Goal: Task Accomplishment & Management: Manage account settings

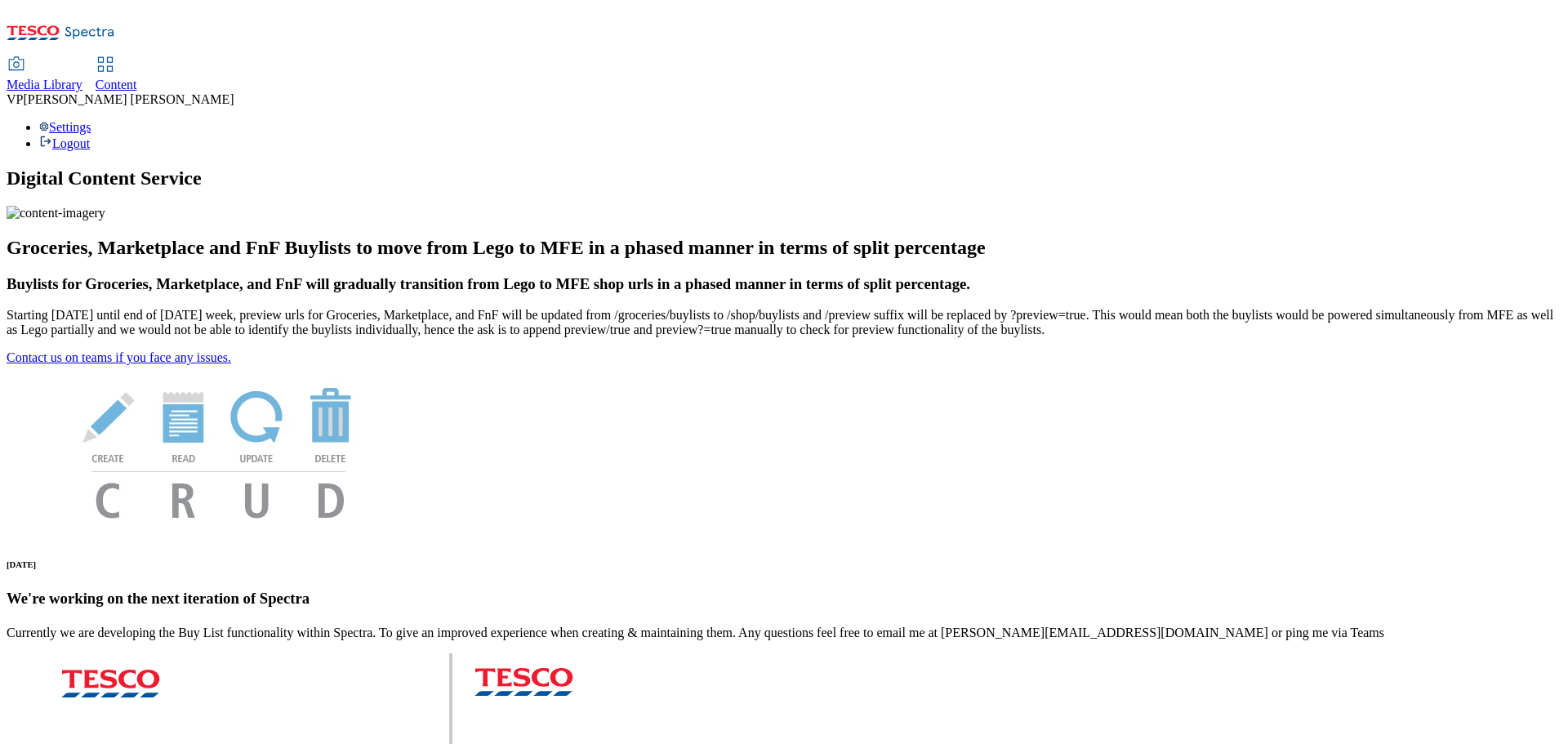
click at [83, 77] on span "Media Library" at bounding box center [44, 85] width 76 height 14
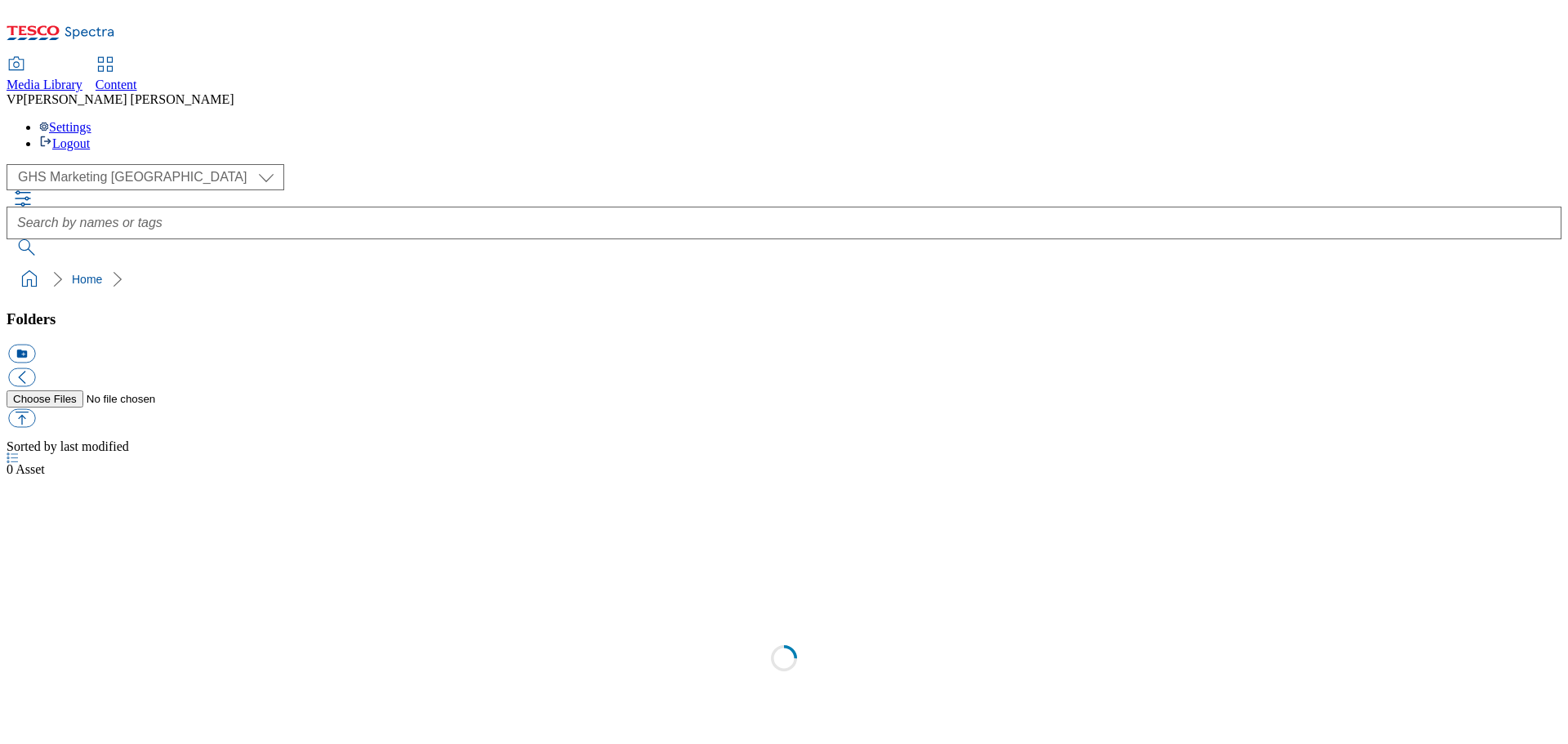
select select "flare-ghs-mktg"
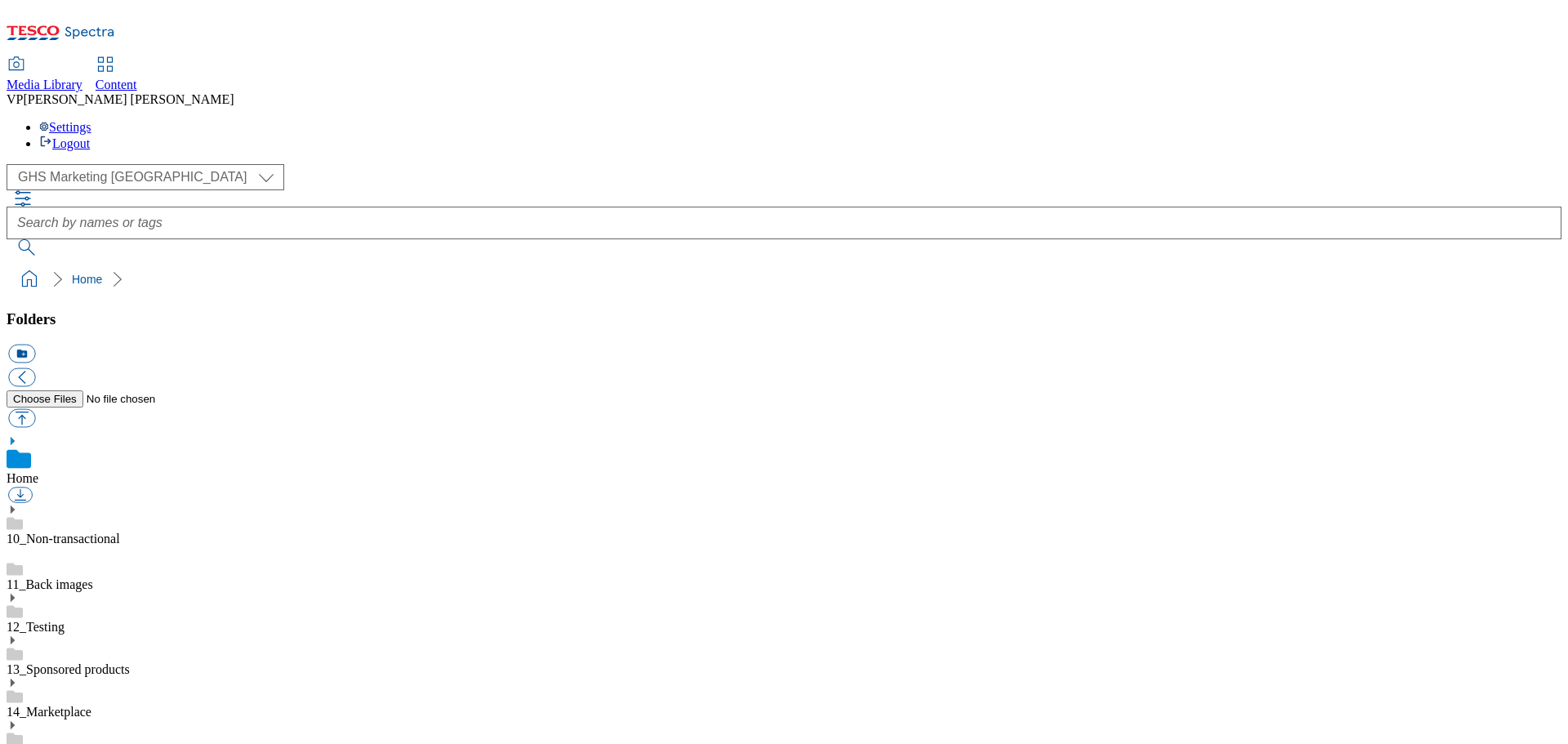
click at [137, 77] on span "Content" at bounding box center [116, 85] width 42 height 14
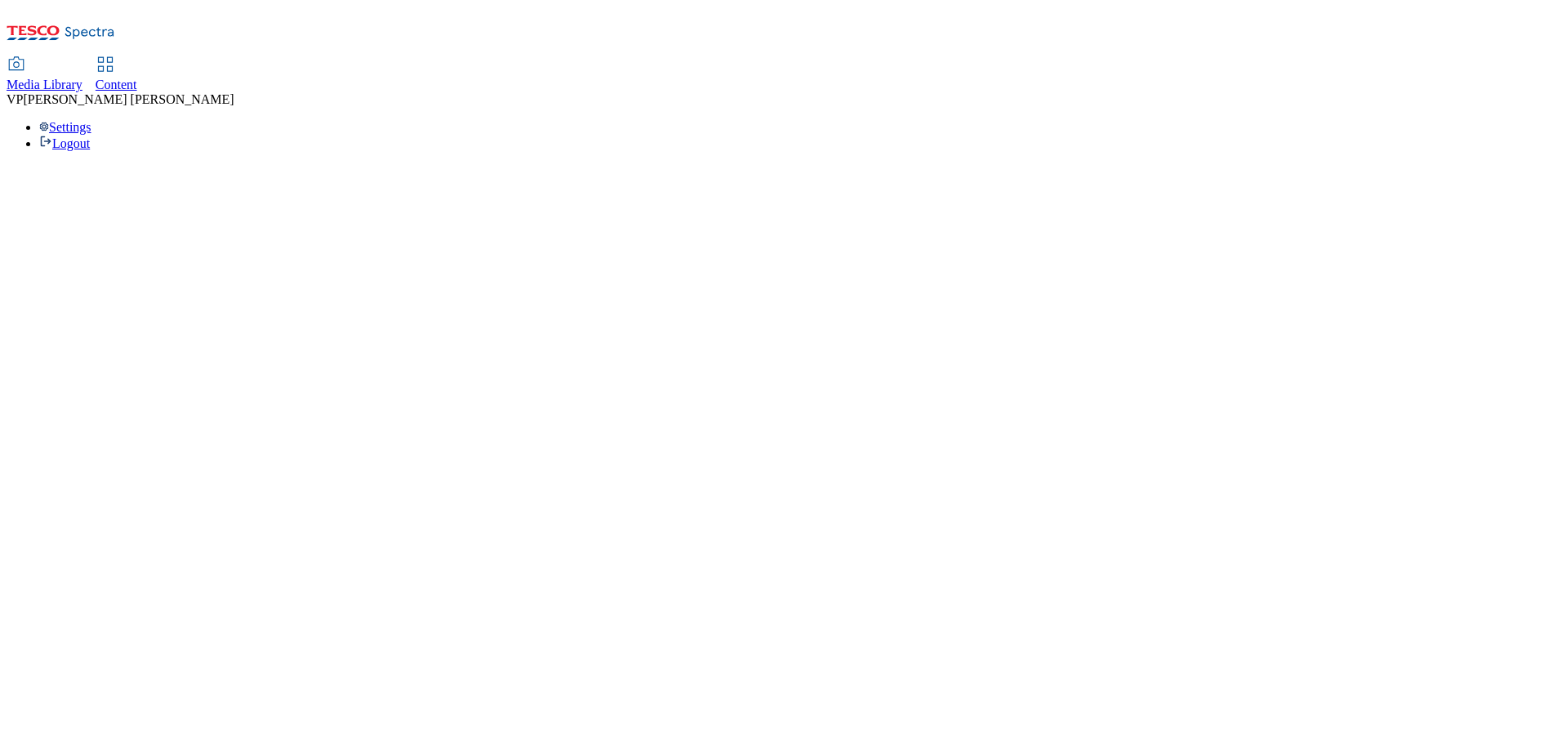
select select "ghs-[GEOGRAPHIC_DATA]"
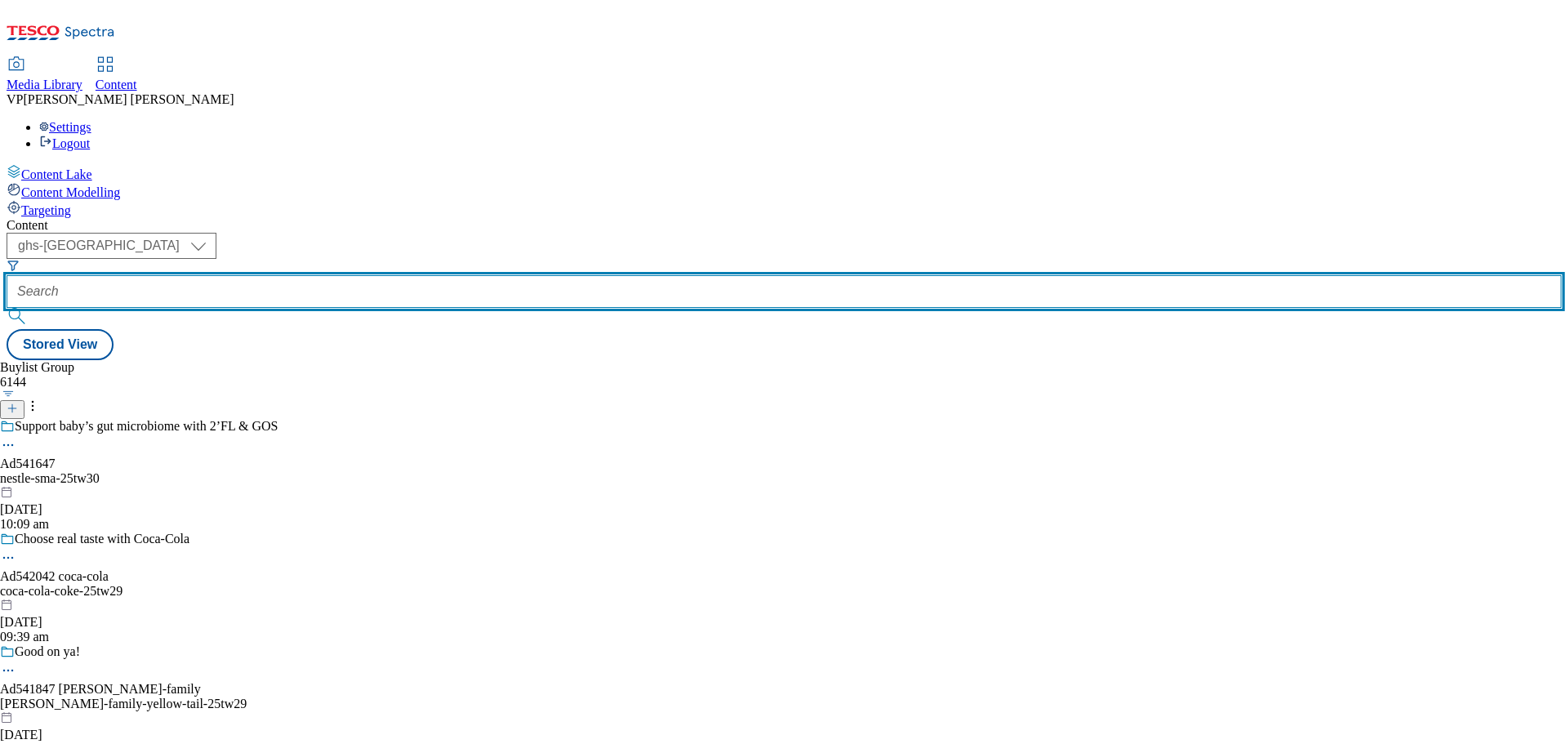
click at [374, 275] on input "text" at bounding box center [784, 291] width 1555 height 33
paste input "AD541641"
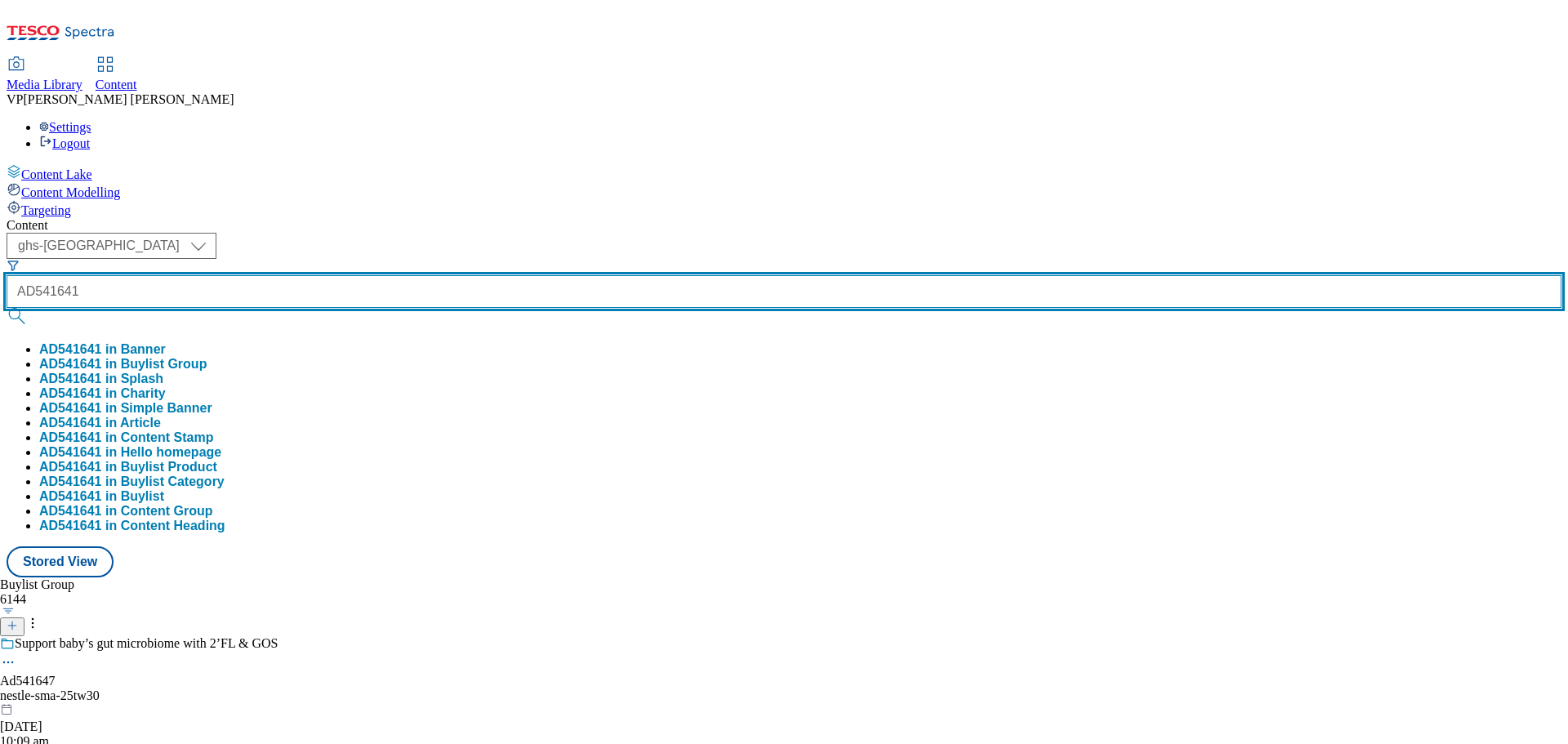
type input "AD541641"
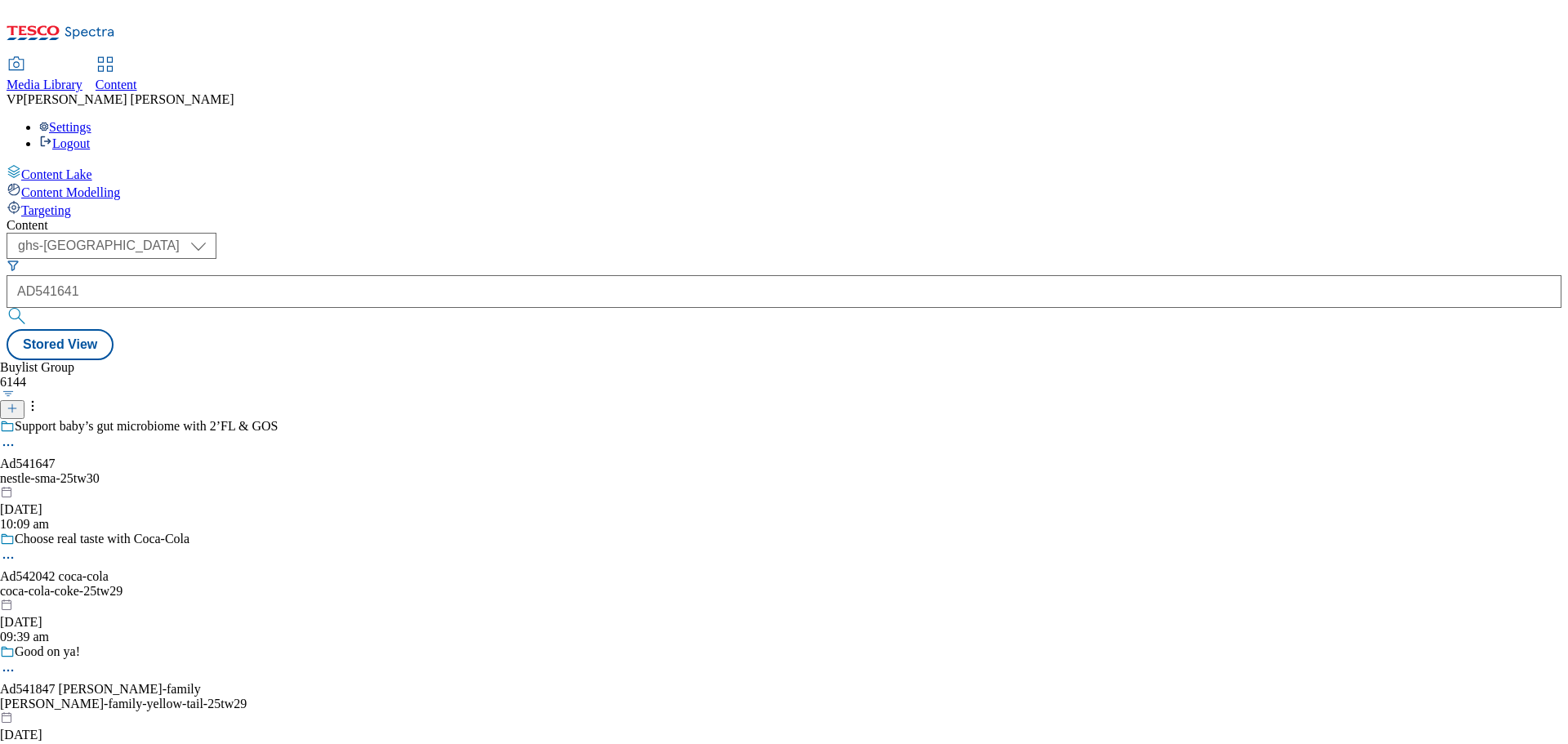
click at [29, 308] on button "submit" at bounding box center [18, 316] width 23 height 16
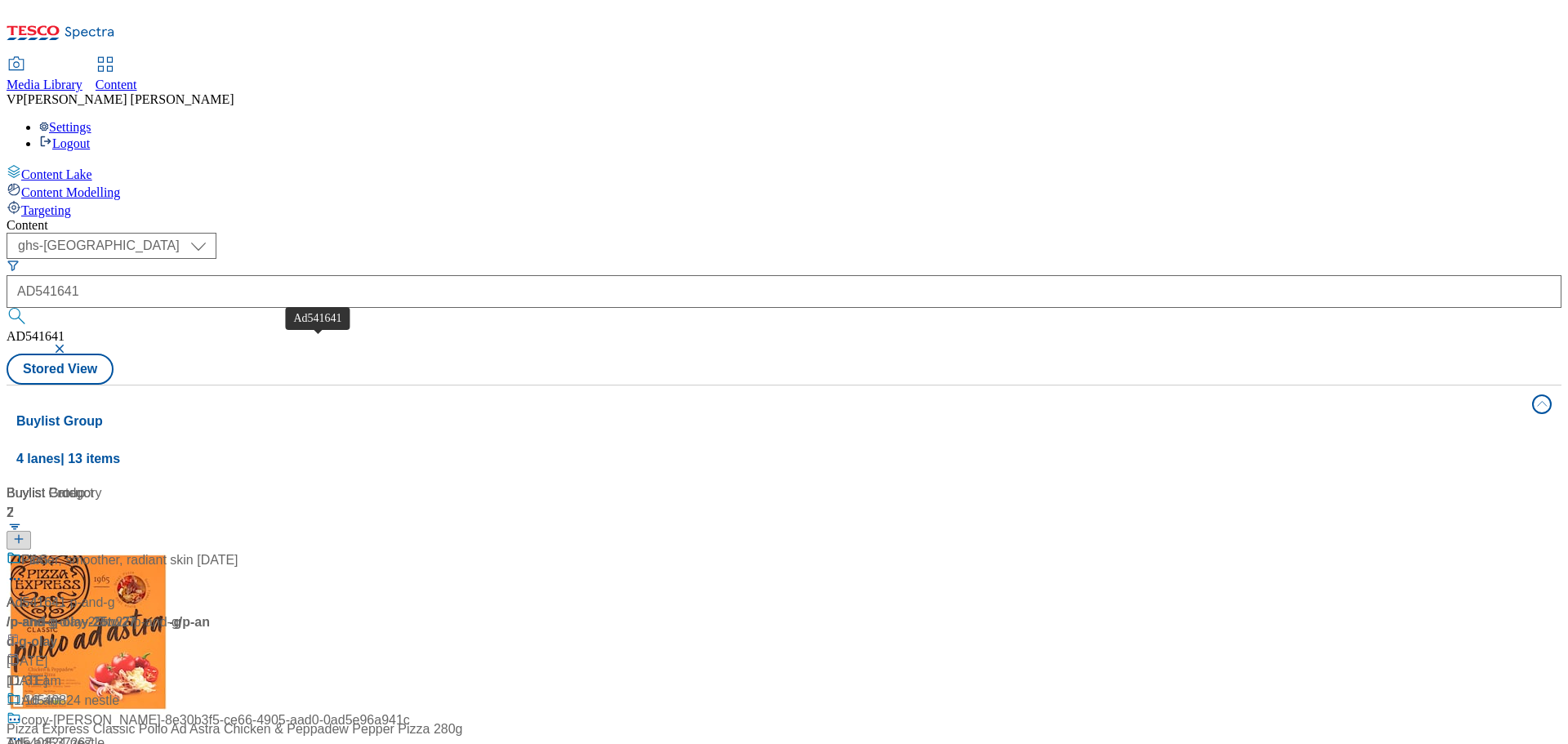
click at [66, 593] on span "Ad541641" at bounding box center [36, 602] width 60 height 20
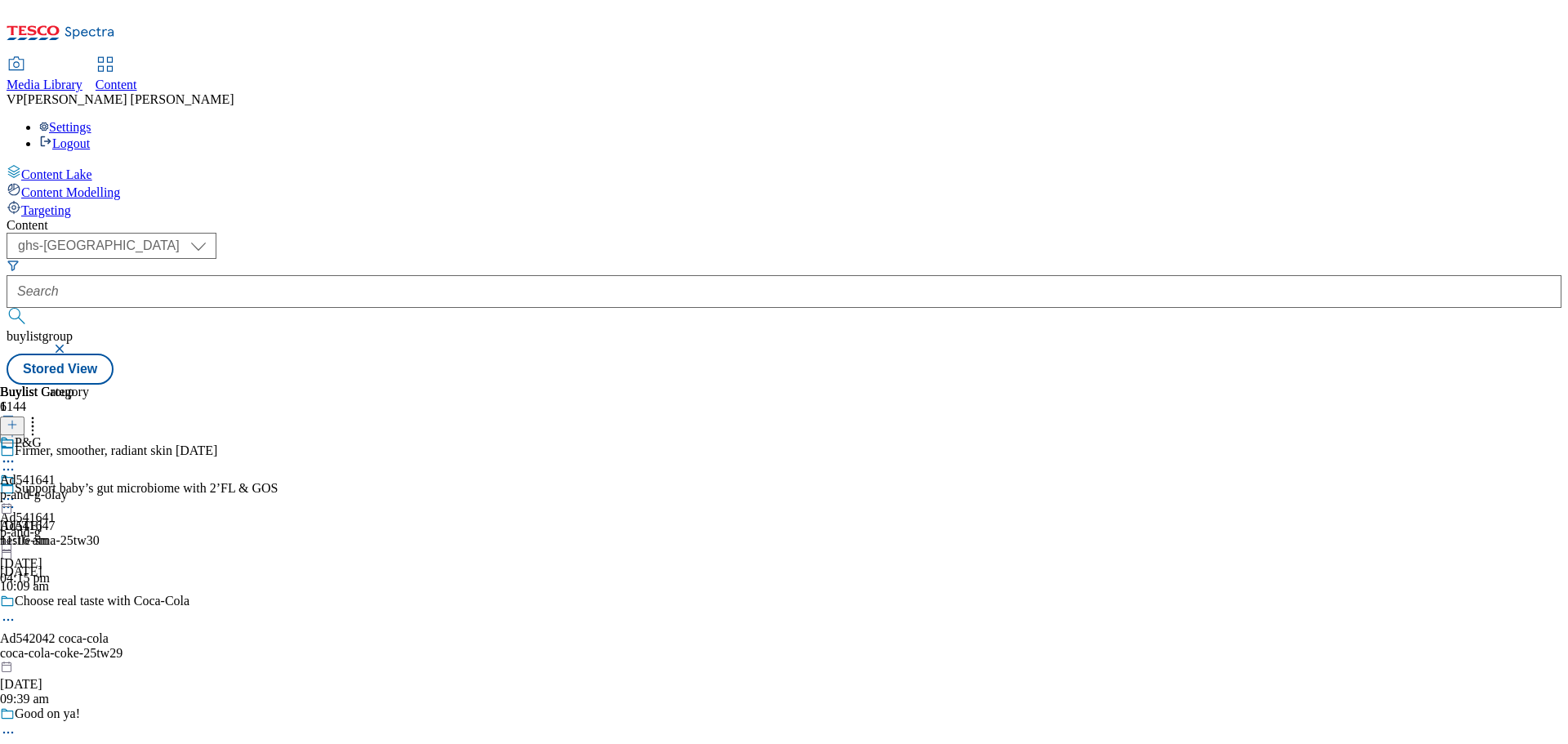
click at [89, 488] on div "p-and-g-olay" at bounding box center [44, 495] width 89 height 15
click at [16, 491] on icon at bounding box center [8, 499] width 16 height 16
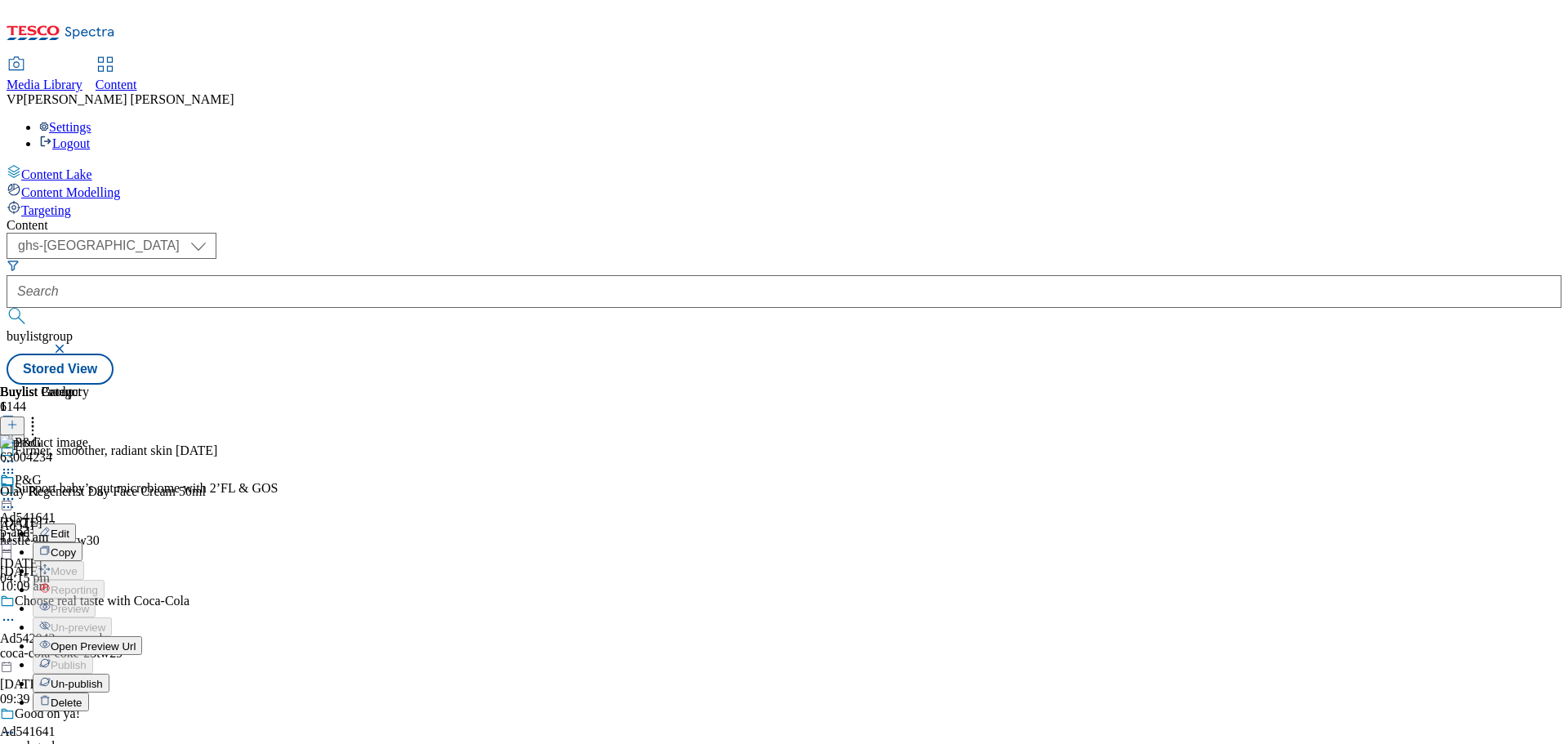
click at [103, 678] on span "Un-publish" at bounding box center [76, 684] width 52 height 12
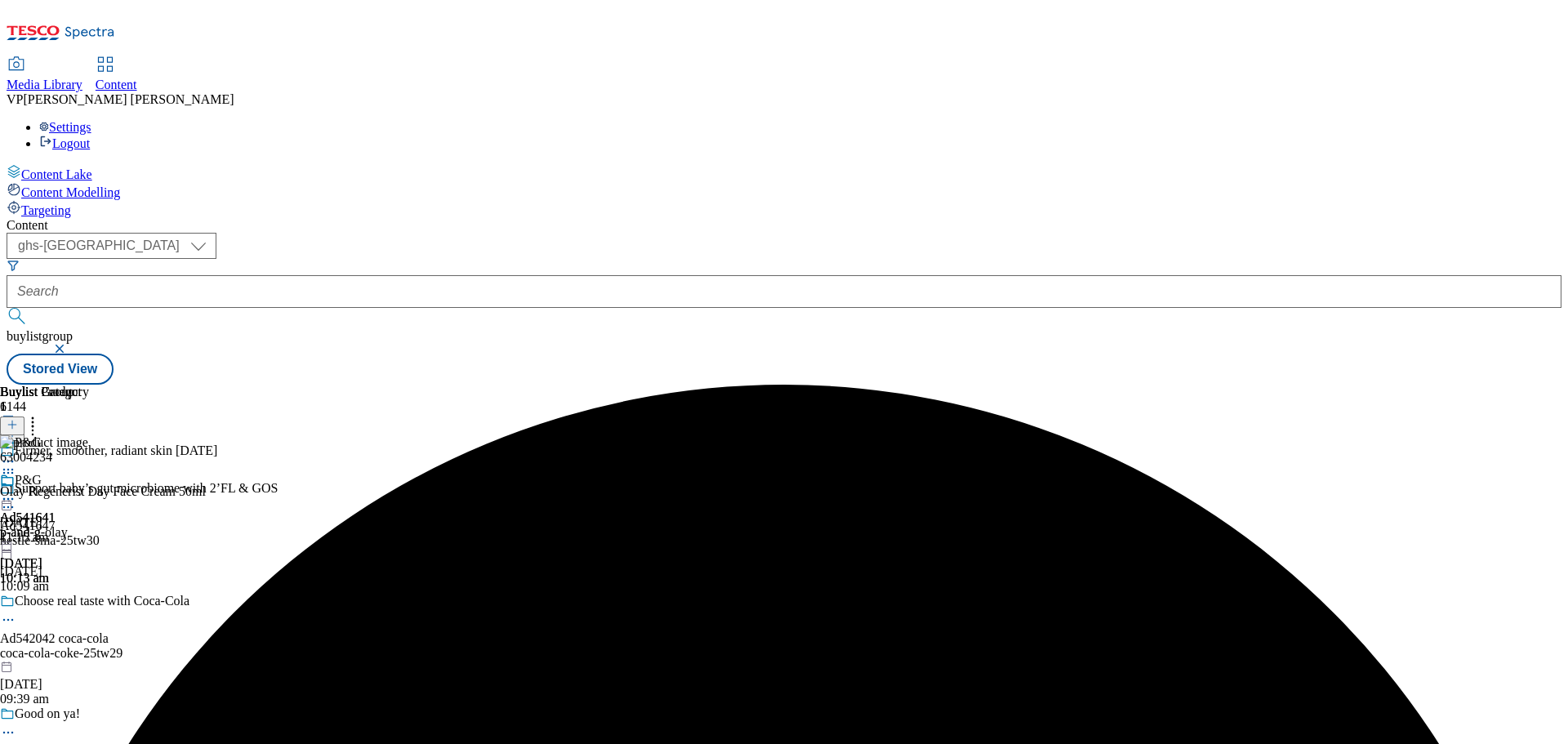
click at [16, 491] on icon at bounding box center [8, 499] width 16 height 16
click at [112, 618] on button "Un-preview" at bounding box center [72, 627] width 79 height 19
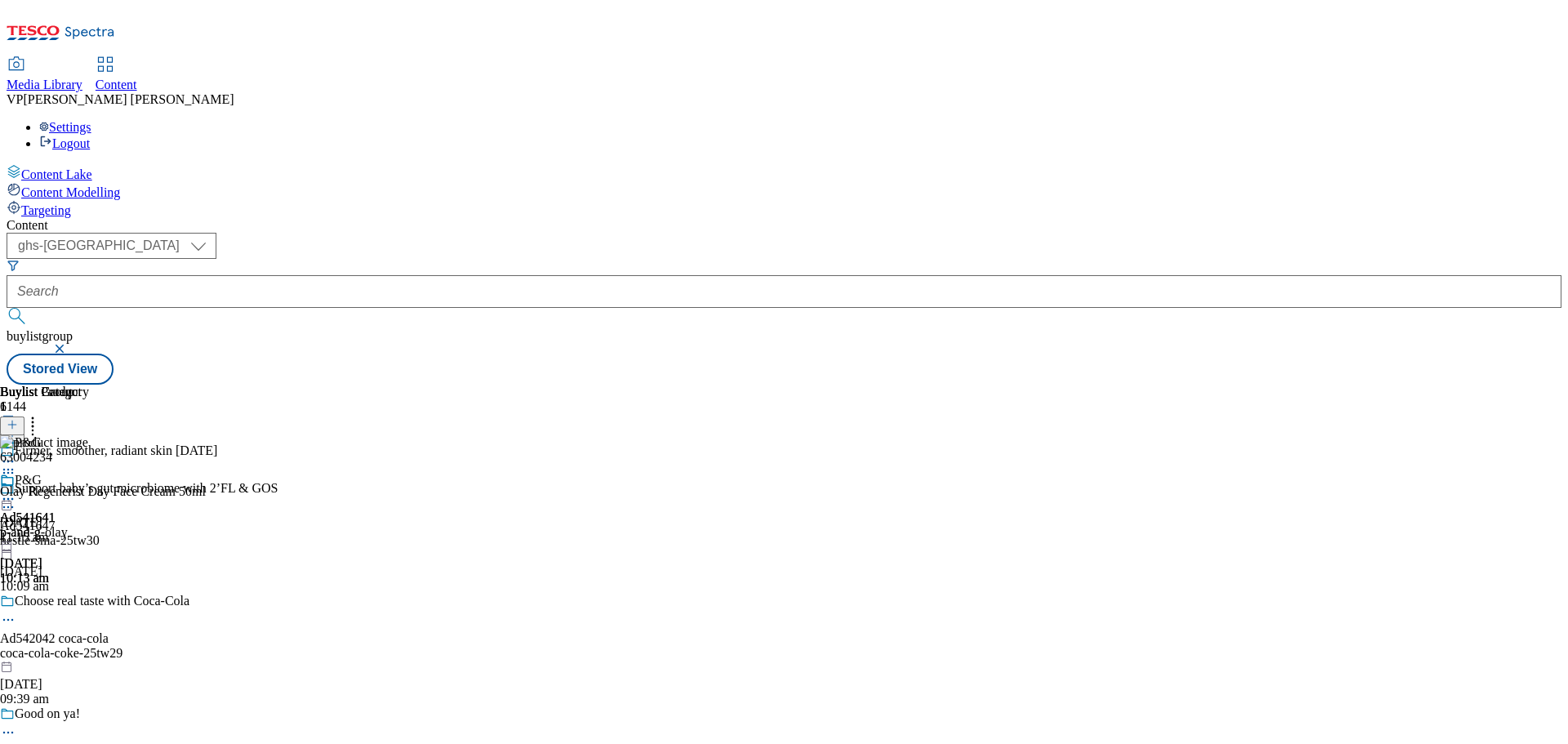
click at [41, 414] on icon at bounding box center [33, 422] width 16 height 16
click at [18, 419] on icon at bounding box center [12, 425] width 12 height 12
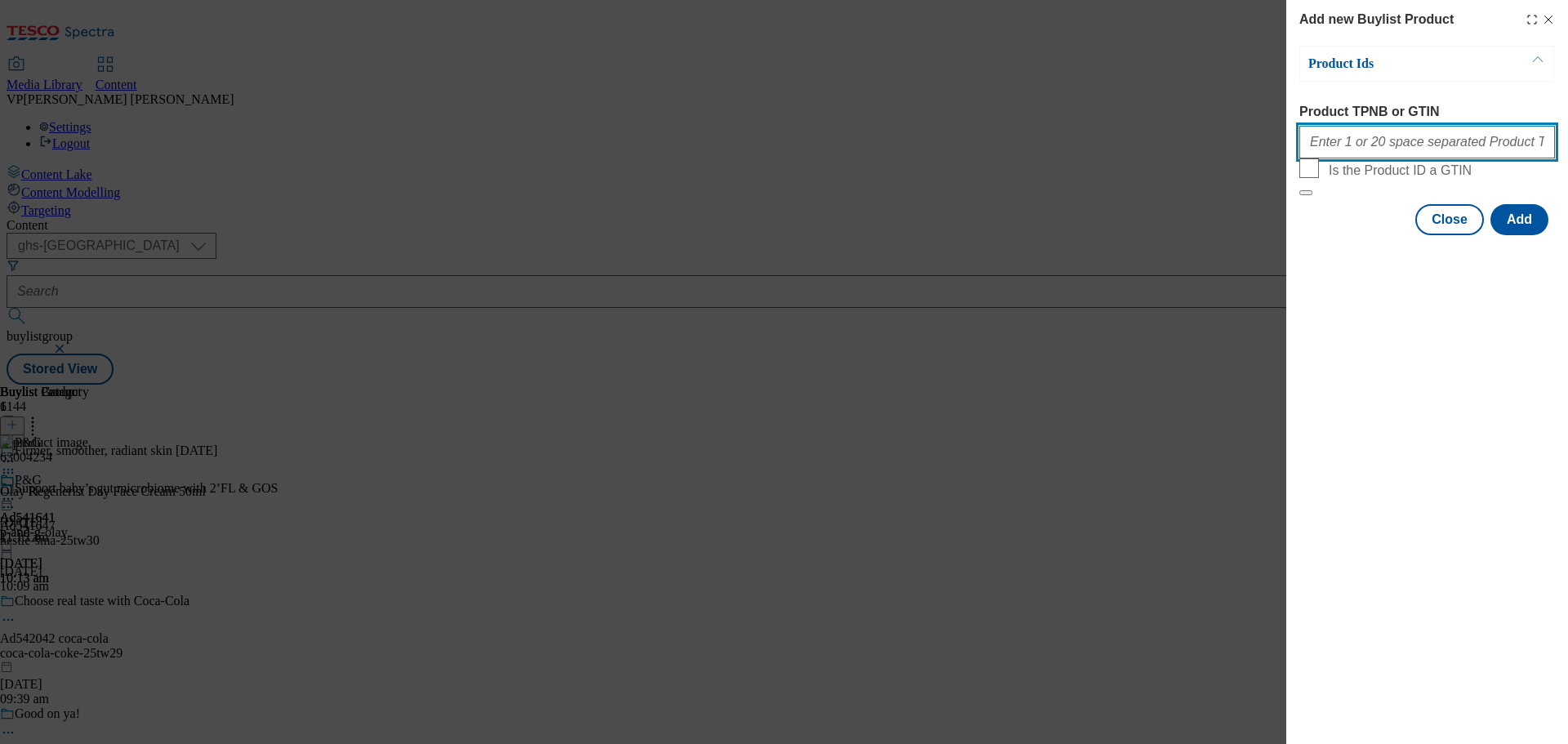
click at [1374, 150] on input "Product TPNB or GTIN" at bounding box center [1426, 142] width 255 height 33
click at [1420, 151] on input "Product TPNB or GTIN" at bounding box center [1426, 142] width 255 height 33
paste input "80423271 54954998 55046622 55169160 54658441 54658412 50438725 71169602 5355749…"
click at [1475, 158] on input "80423271 54954998 55046622 55169160 54658441 54658412 50438725 71169602 5355749…" at bounding box center [1426, 142] width 255 height 33
click at [1545, 143] on input "80423271 54954998 55046622 55169160 54658441 54658412 50438725 71169602 5355749…" at bounding box center [1426, 142] width 255 height 33
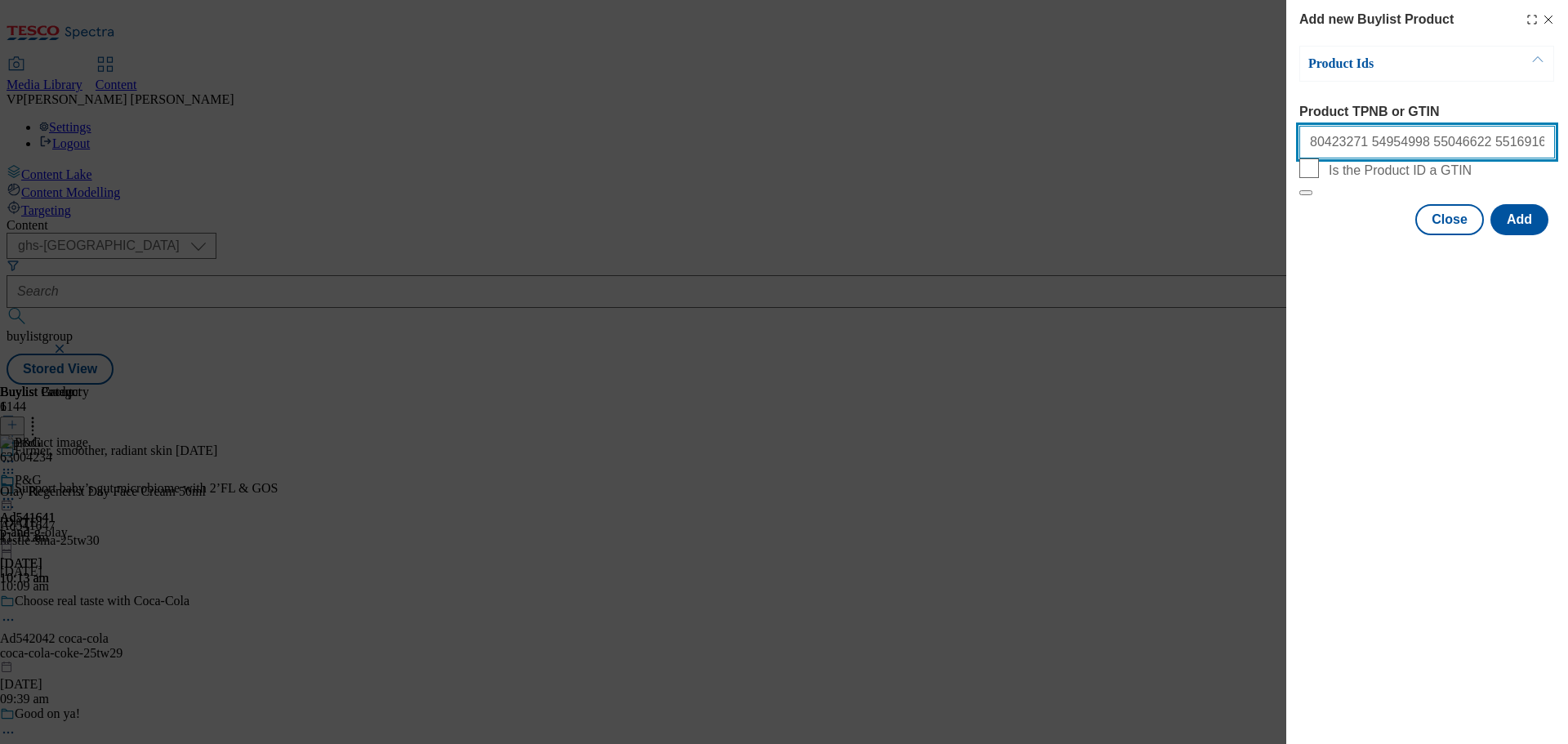
click at [1525, 144] on input "80423271 54954998 55046622 55169160 54658441 54658412 50438725 71169602 5355749…" at bounding box center [1426, 142] width 255 height 33
paste input "59515015"
click at [1478, 153] on input "80423271 54954998 55046622 55169160 54658441 54658412 50438725 71169602 5355749…" at bounding box center [1426, 142] width 255 height 33
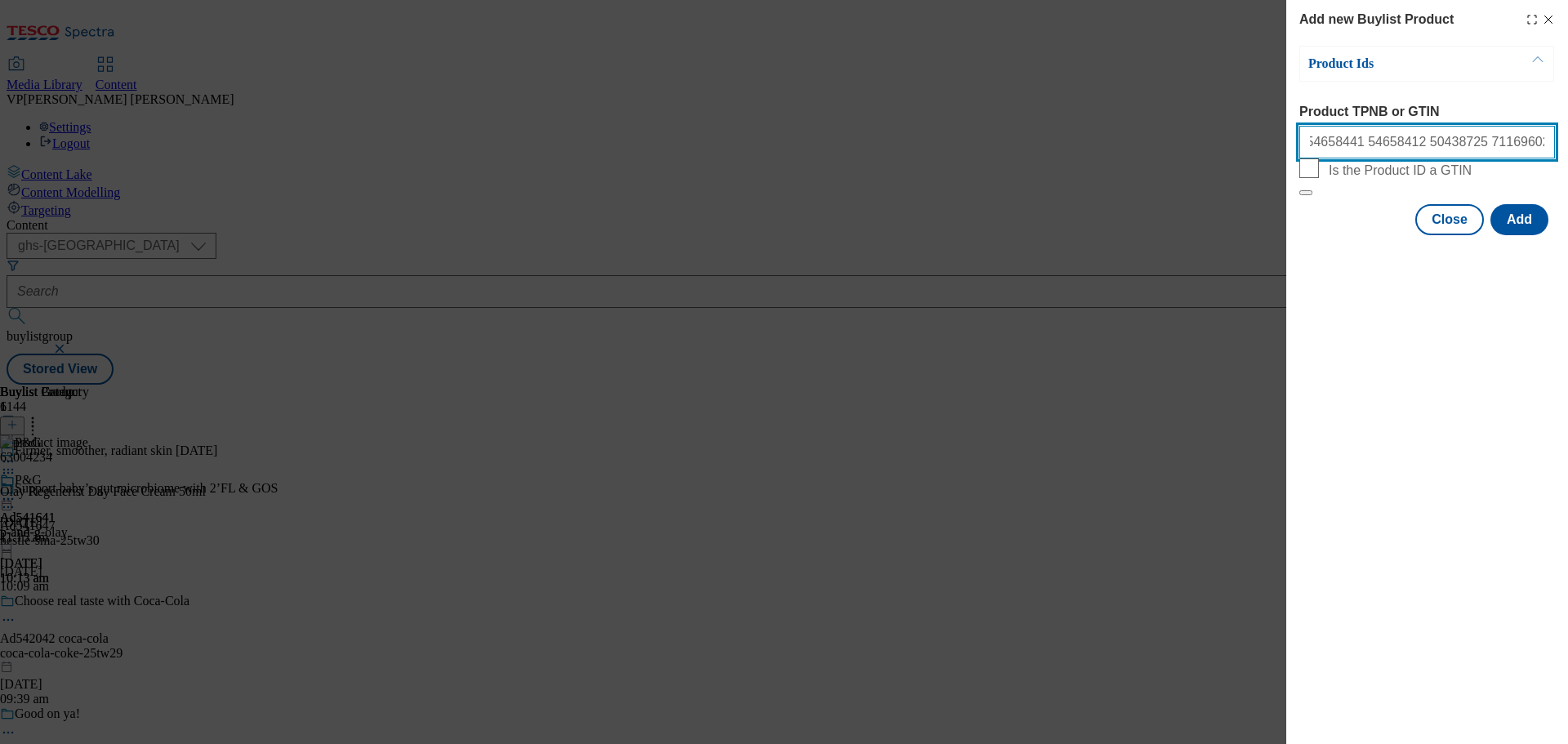
scroll to position [0, 253]
paste input "67244676 67867640 71875083 73469854 85874114 87177458 88908872 88888062 9321686…"
type input "80423271 54954998 55046622 55169160 54658441 54658412 50438725 71169602 5355749…"
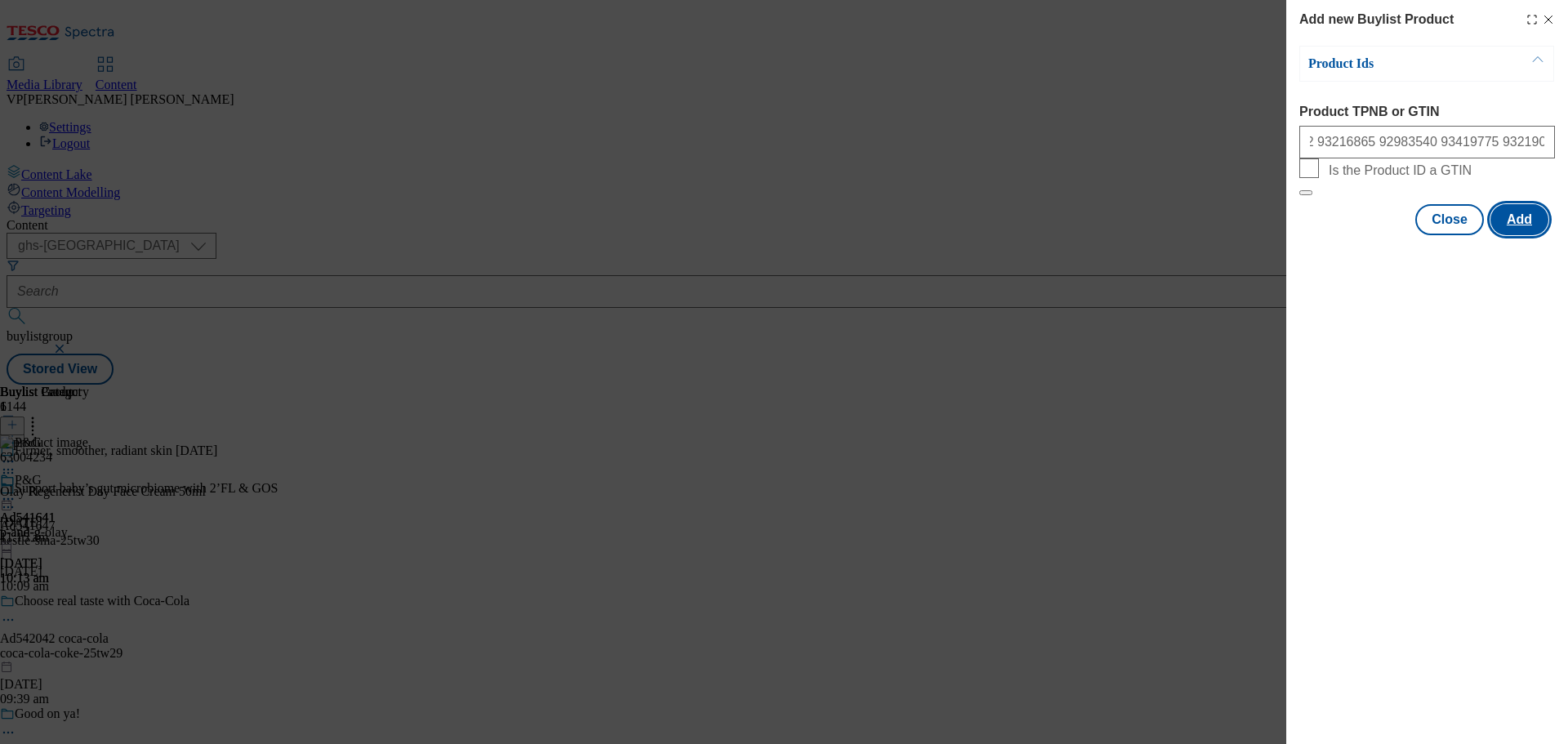
scroll to position [0, 0]
click at [1530, 235] on button "Add" at bounding box center [1518, 219] width 58 height 31
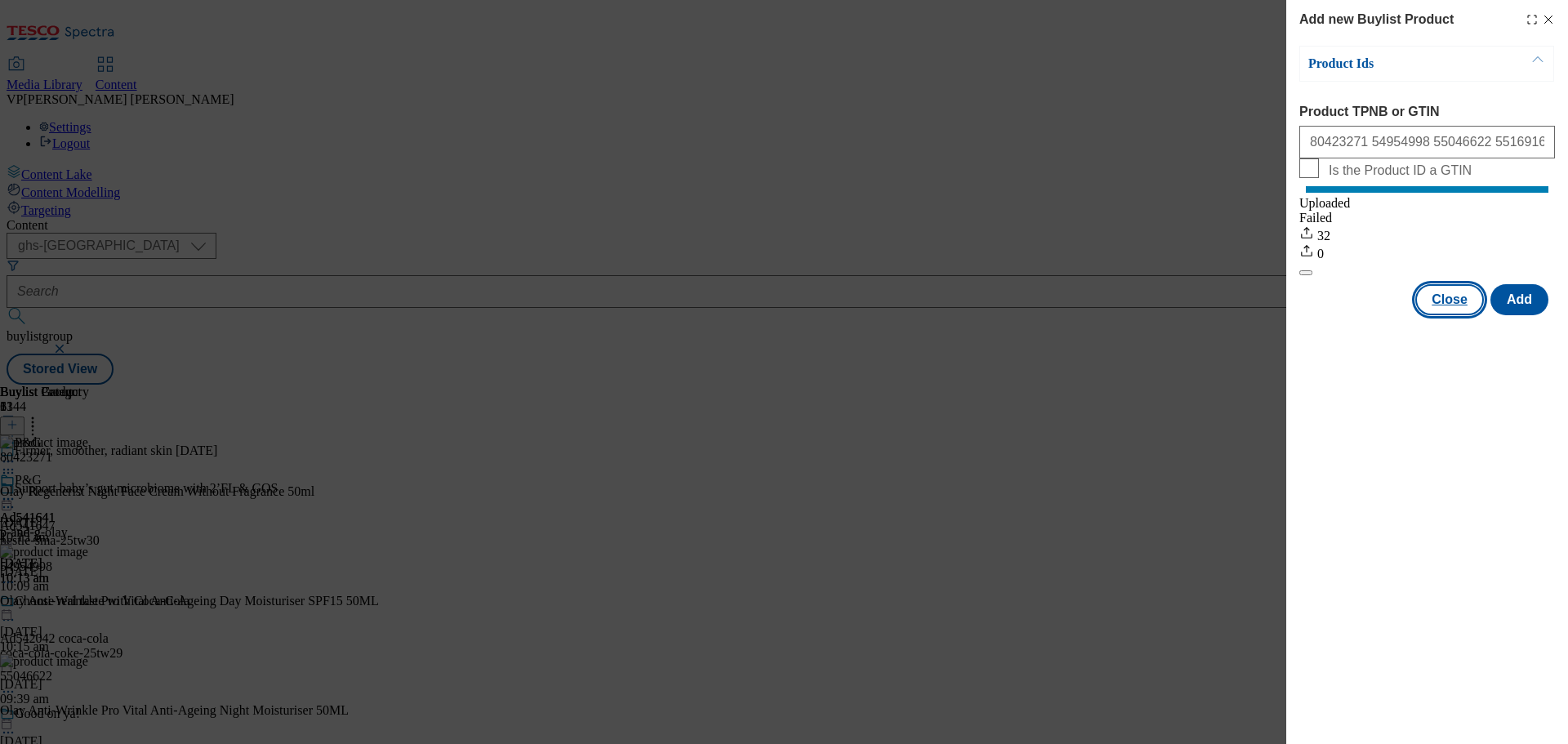
click at [1443, 315] on button "Close" at bounding box center [1449, 299] width 68 height 31
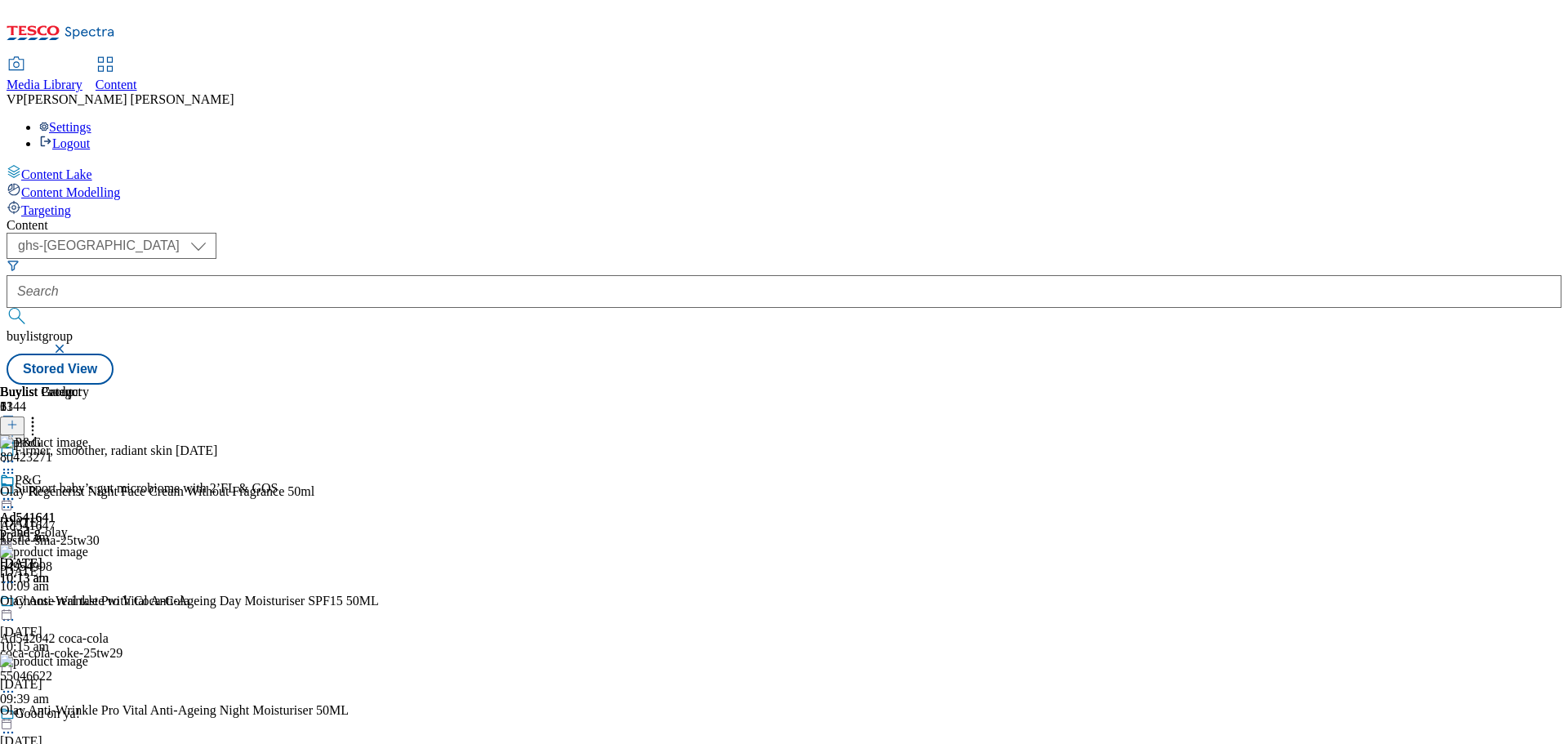
drag, startPoint x: 1409, startPoint y: 221, endPoint x: 1400, endPoint y: 266, distance: 45.9
click at [18, 419] on icon at bounding box center [12, 425] width 12 height 12
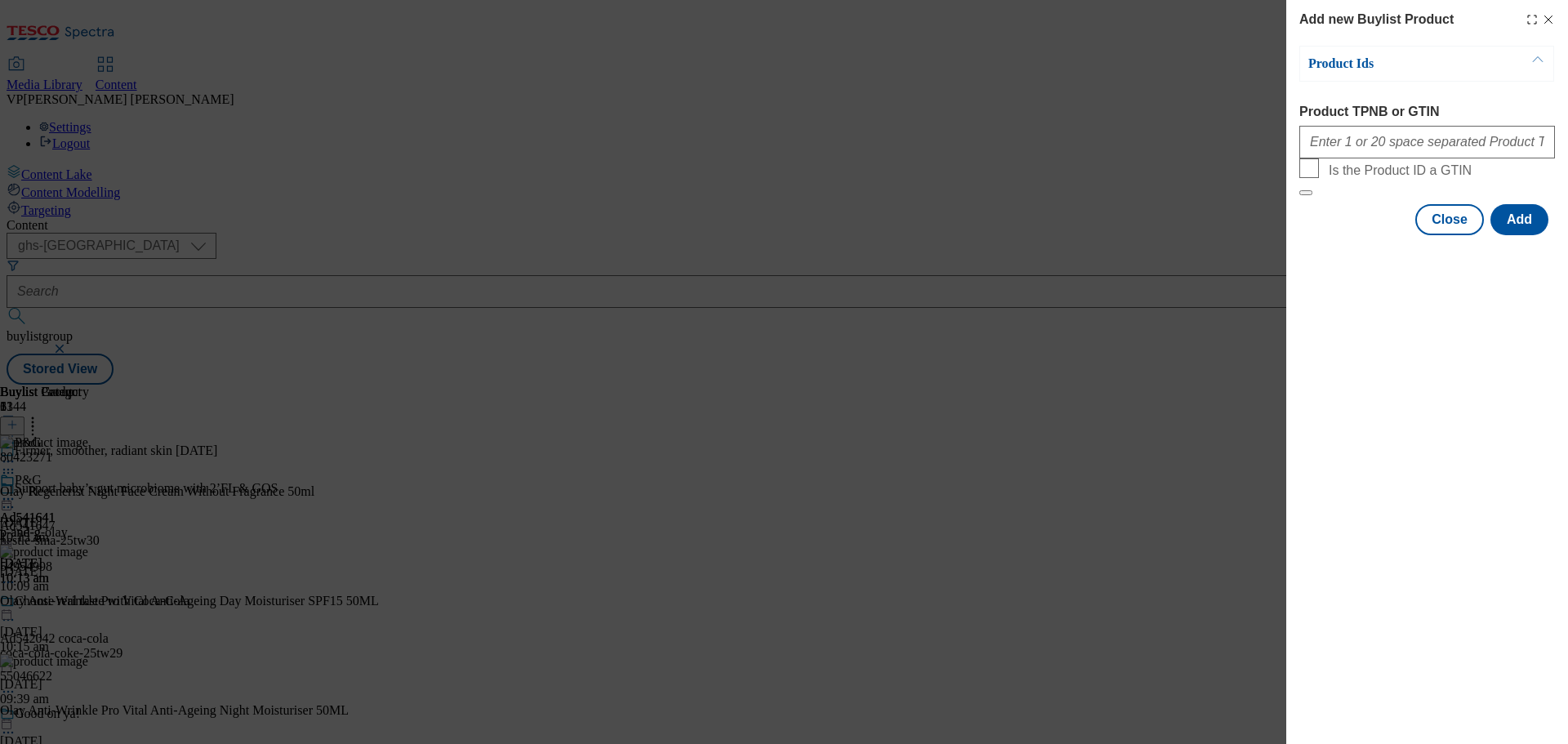
click at [1548, 19] on line "Modal" at bounding box center [1548, 20] width 7 height 7
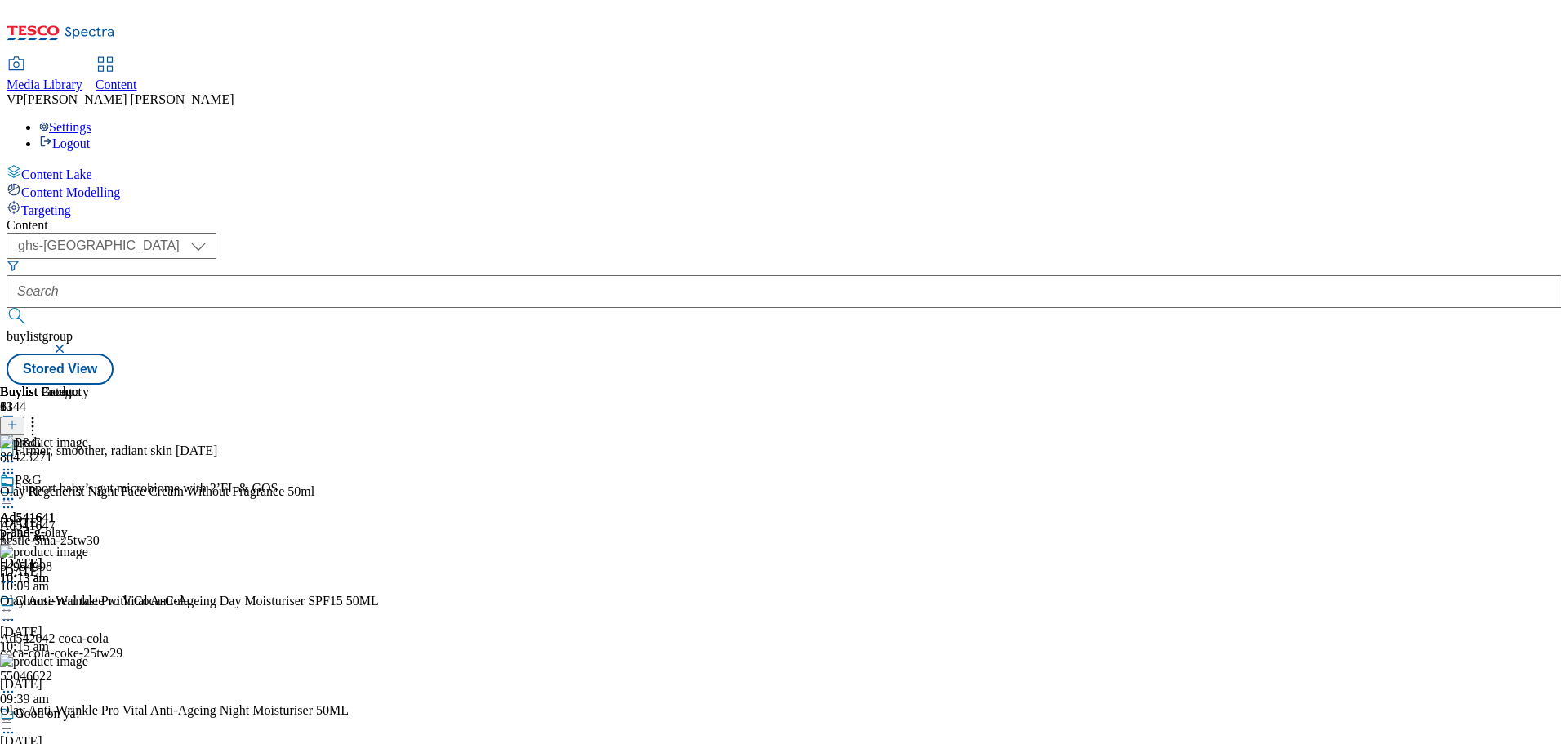
click at [41, 414] on icon at bounding box center [33, 422] width 16 height 16
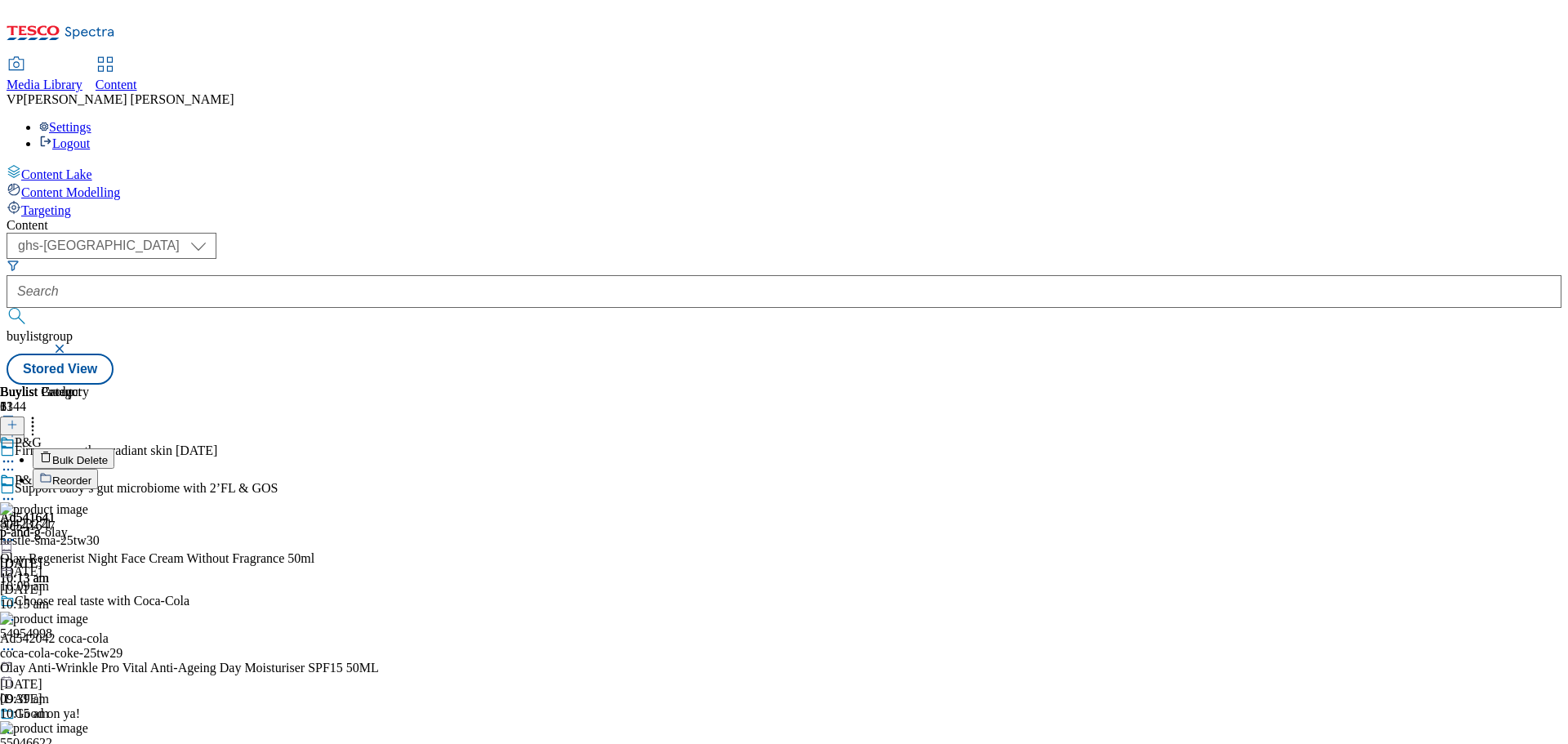
click at [92, 474] on span "Reorder" at bounding box center [72, 481] width 39 height 12
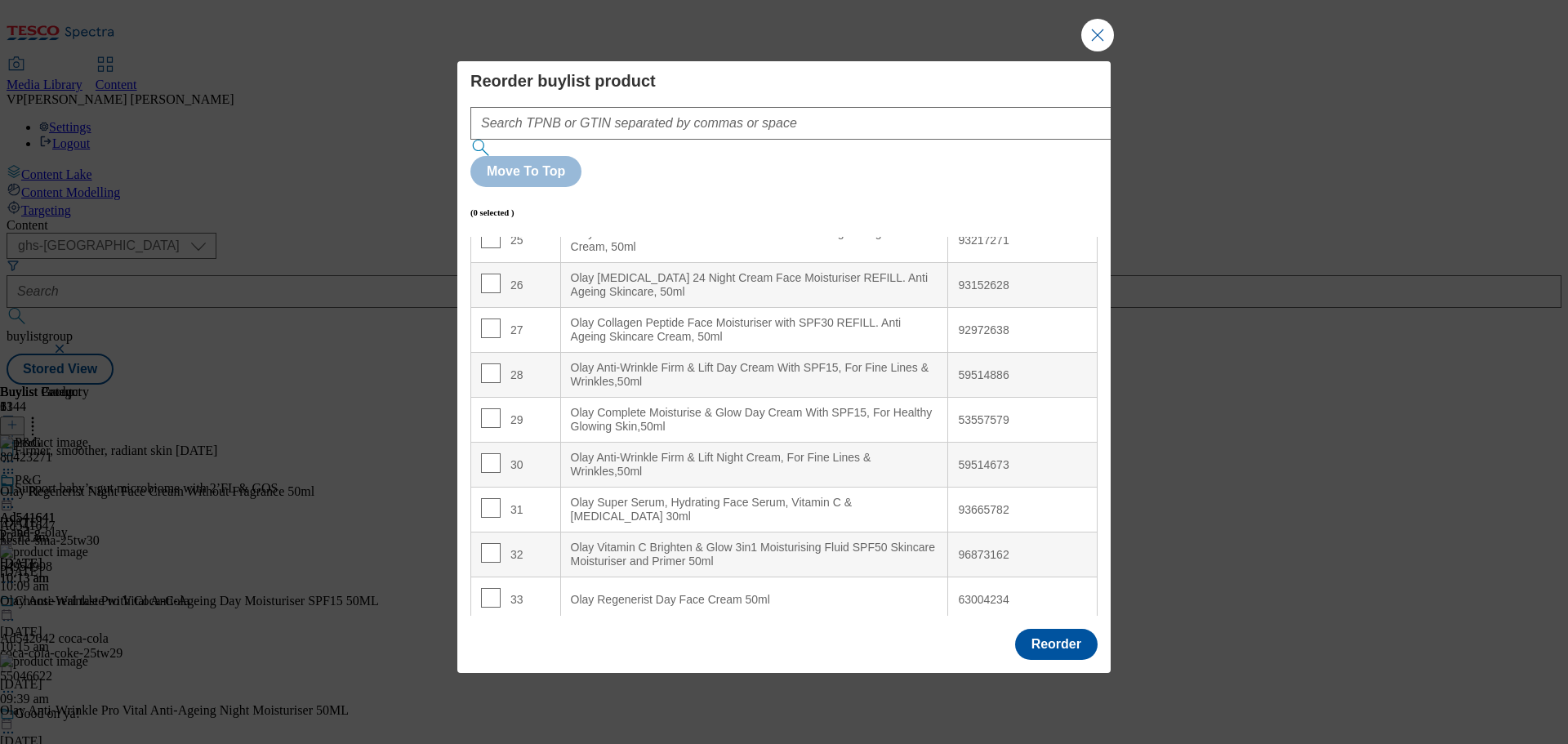
scroll to position [1150, 0]
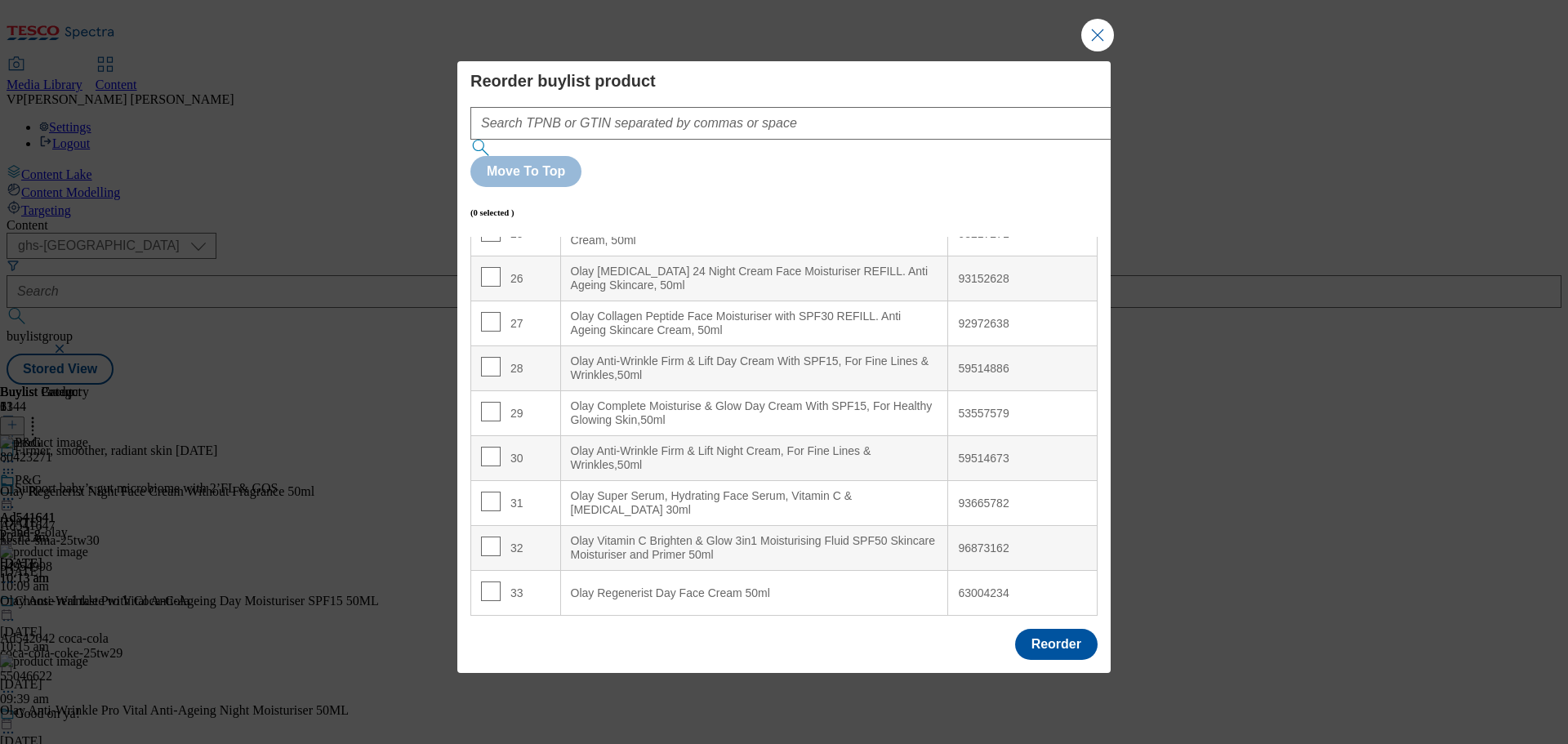
click at [518, 582] on div "33" at bounding box center [516, 594] width 69 height 24
click at [489, 582] on input "Modal" at bounding box center [491, 592] width 20 height 20
checkbox input "true"
drag, startPoint x: 624, startPoint y: 550, endPoint x: 636, endPoint y: 532, distance: 21.6
click at [636, 571] on 50ml "Olay Regenerist Day Face Cream 50ml" at bounding box center [754, 594] width 388 height 44
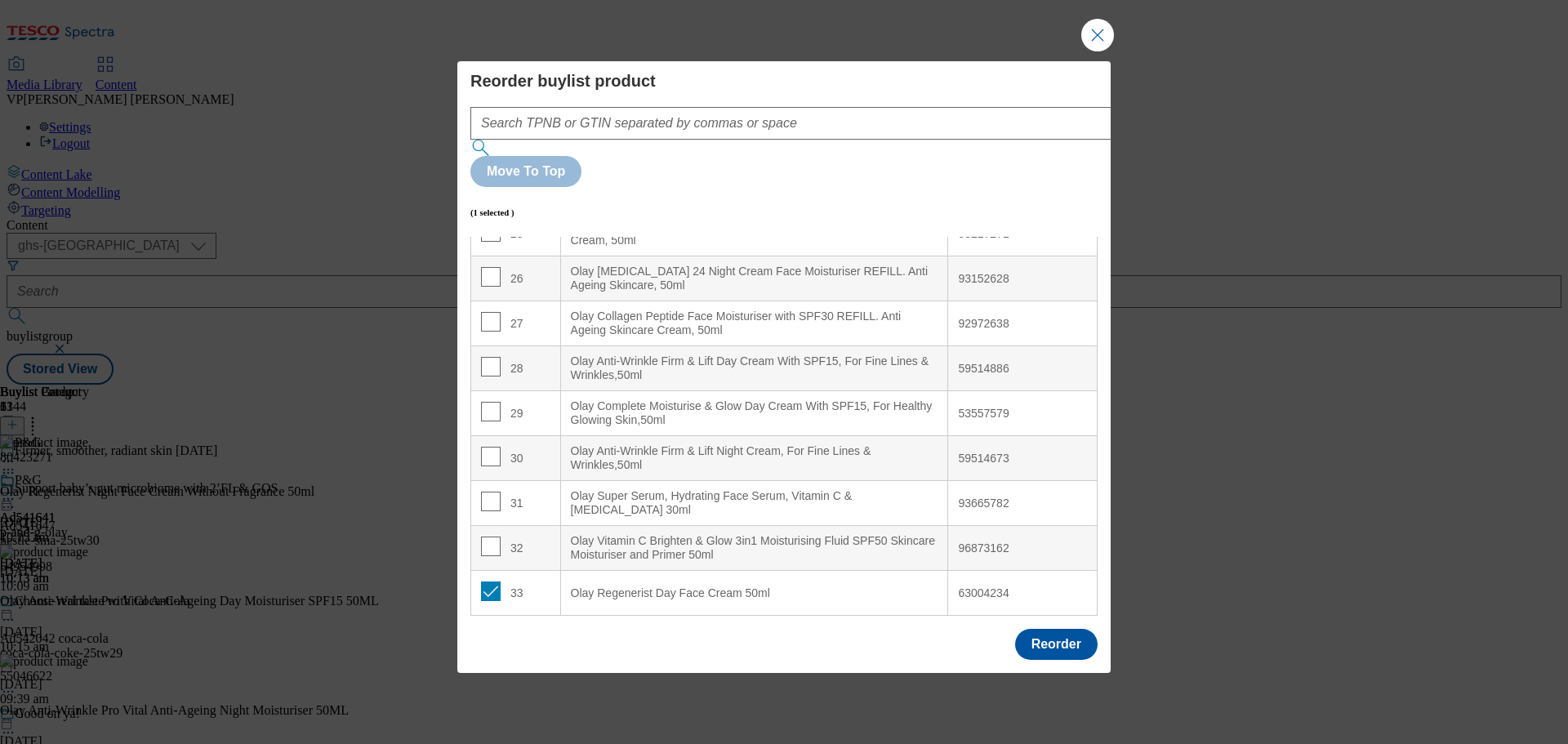
click at [612, 586] on div "Olay Regenerist Day Face Cream 50ml" at bounding box center [754, 594] width 367 height 15
click at [1015, 629] on div "Reorder" at bounding box center [1056, 644] width 83 height 31
click at [1001, 586] on div "63004234" at bounding box center [1022, 594] width 129 height 15
click at [901, 586] on div "Olay Regenerist Day Face Cream 50ml" at bounding box center [754, 594] width 367 height 15
drag, startPoint x: 901, startPoint y: 554, endPoint x: 905, endPoint y: 534, distance: 20.4
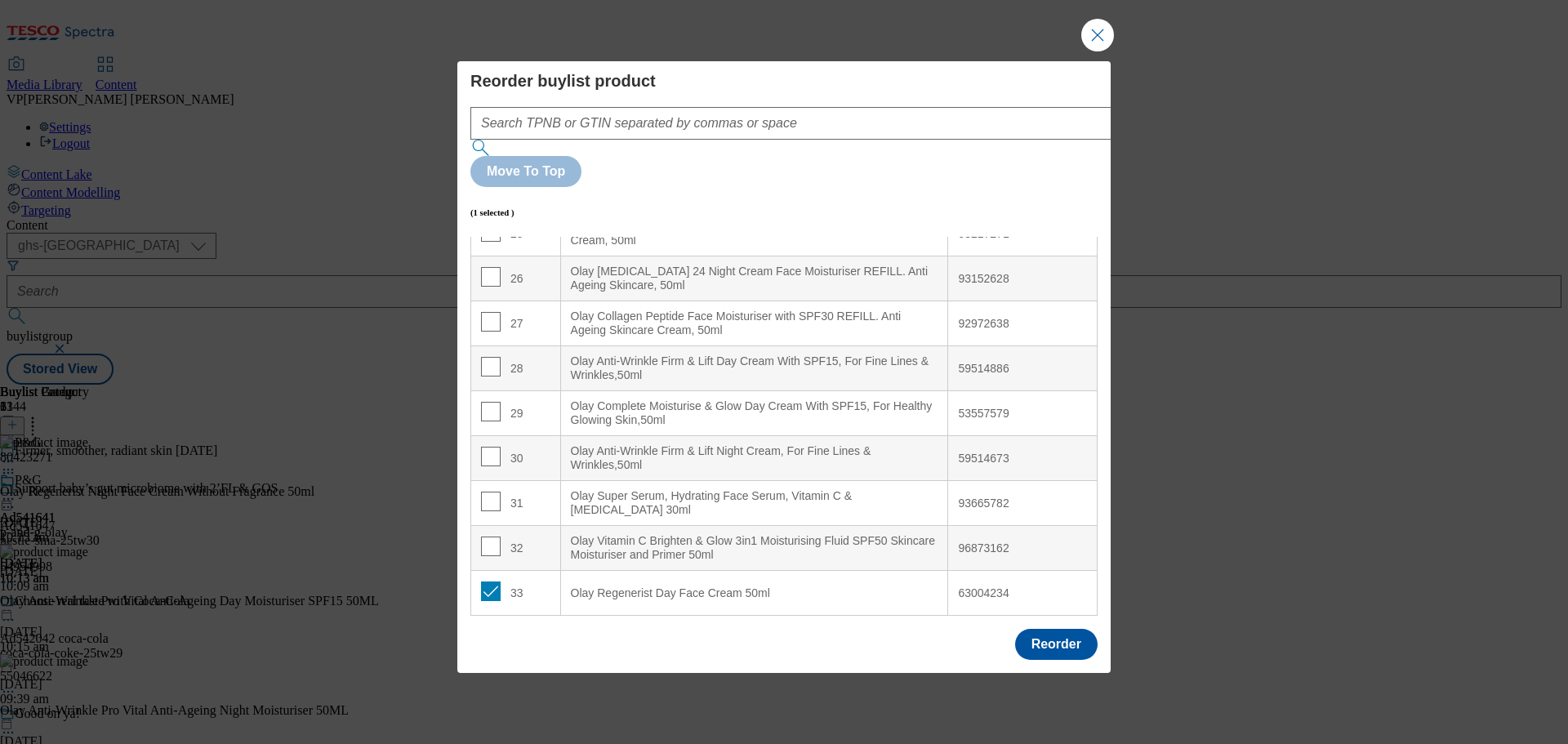
click at [905, 571] on 50ml "Olay Regenerist Day Face Cream 50ml" at bounding box center [754, 594] width 388 height 44
drag, startPoint x: 896, startPoint y: 546, endPoint x: 850, endPoint y: 562, distance: 48.7
click at [850, 571] on 50ml "Olay Regenerist Day Face Cream 50ml" at bounding box center [754, 594] width 388 height 44
click at [1015, 629] on div "Reorder" at bounding box center [1056, 644] width 83 height 31
click at [1031, 629] on button "Reorder" at bounding box center [1056, 644] width 83 height 31
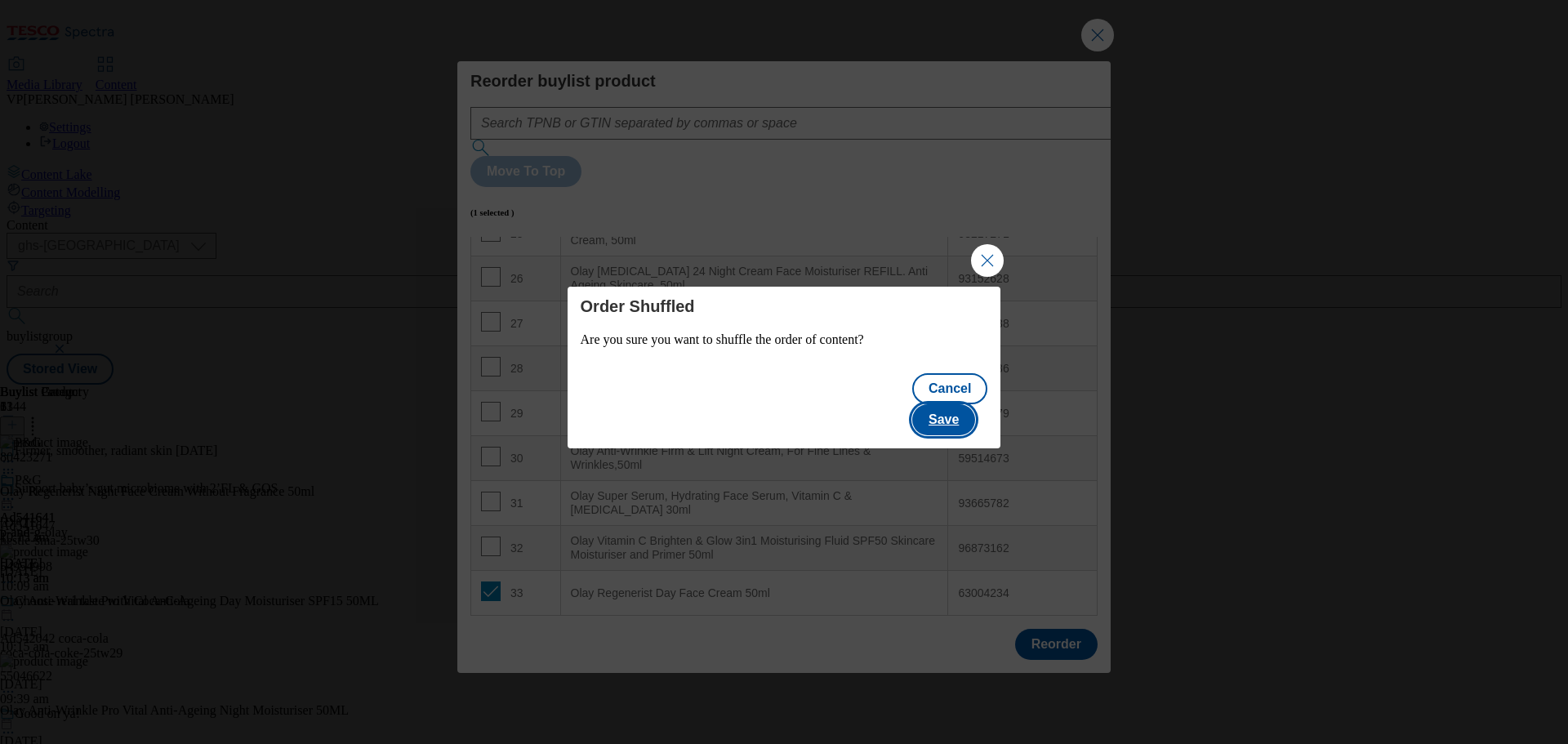
click at [961, 405] on button "Save" at bounding box center [943, 419] width 63 height 31
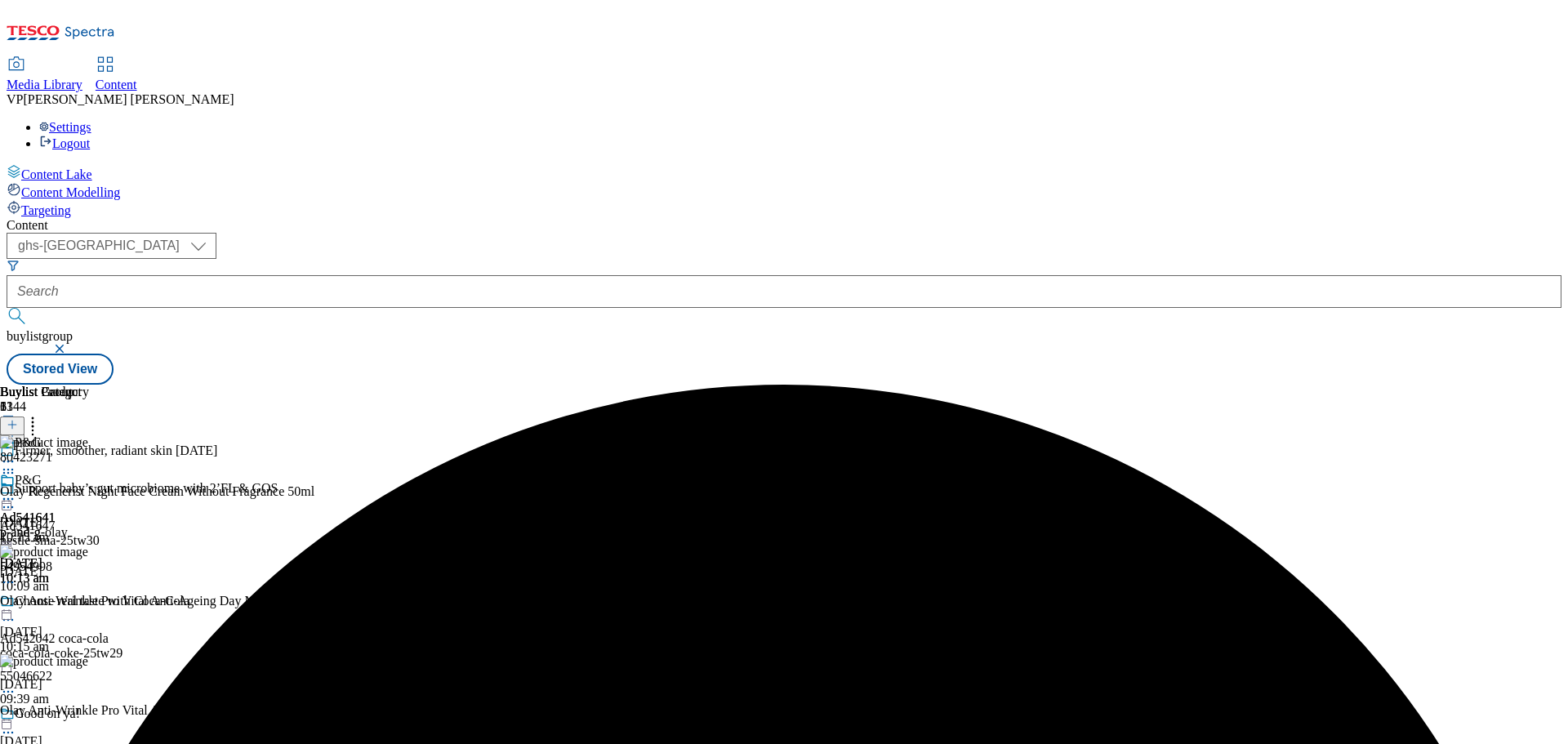
click at [41, 414] on icon at bounding box center [33, 422] width 16 height 16
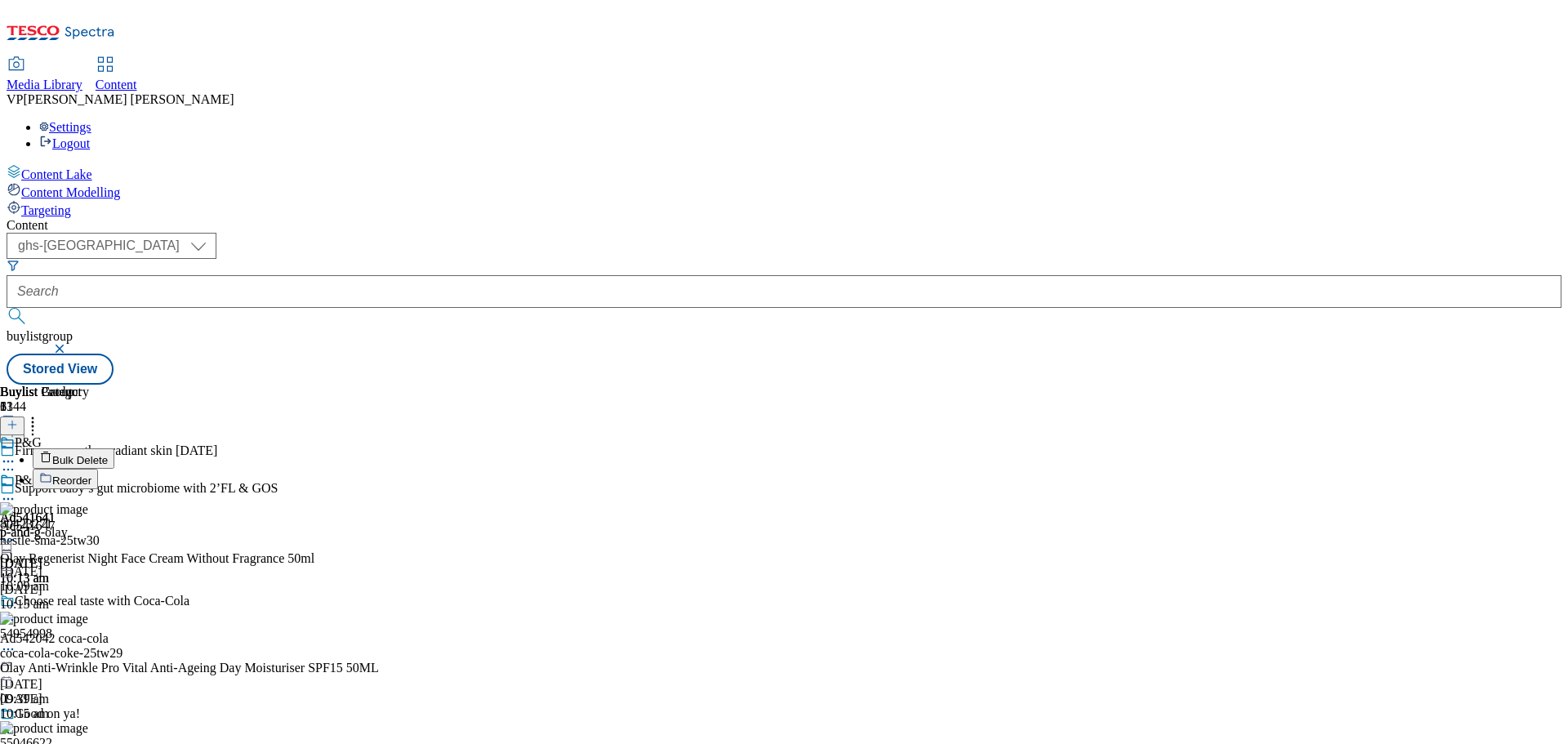
click at [92, 474] on span "Reorder" at bounding box center [72, 481] width 39 height 12
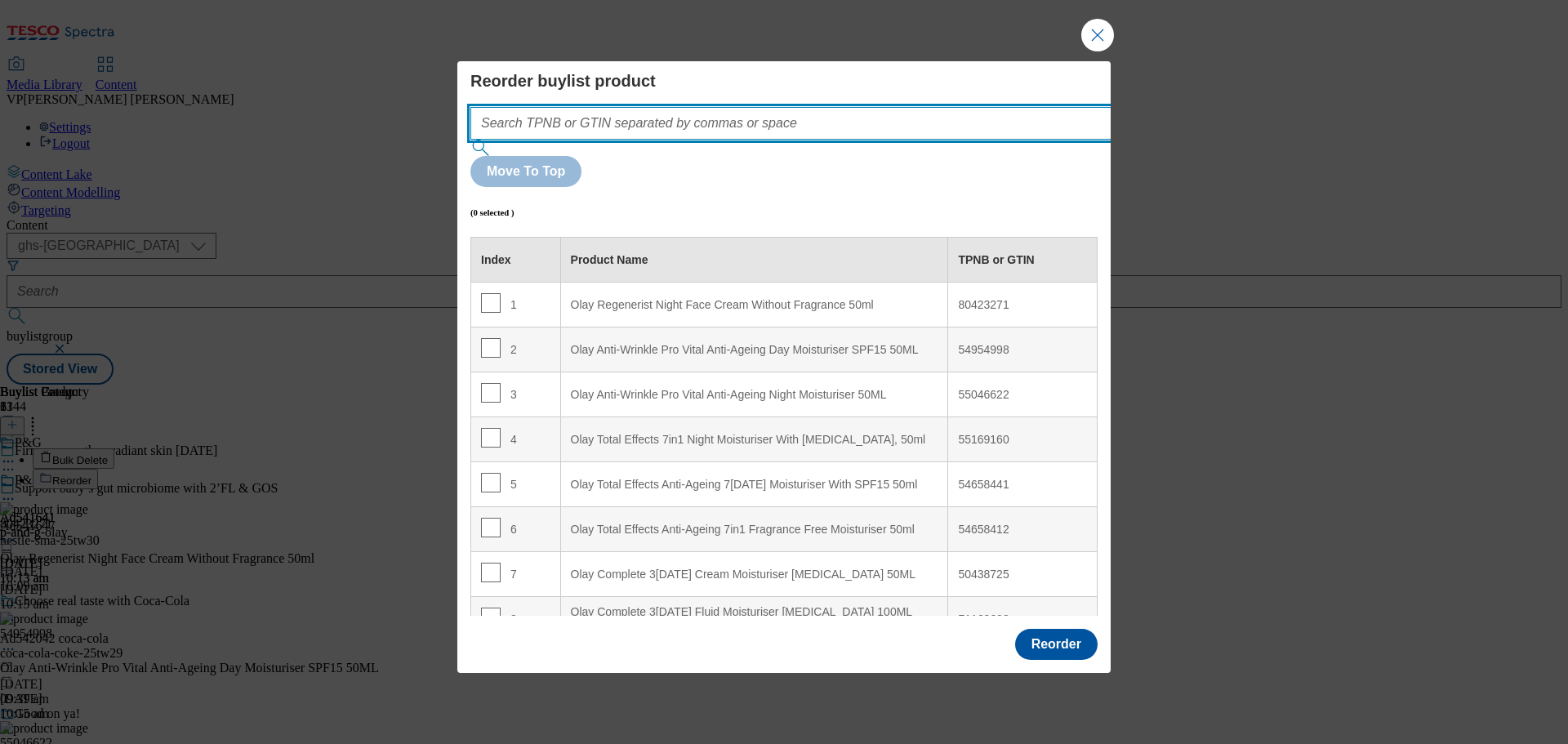
click at [581, 140] on input "Modal" at bounding box center [816, 123] width 690 height 33
click at [692, 140] on input "Modal" at bounding box center [816, 123] width 690 height 33
paste input "63004234"
click at [685, 140] on input "63004234" at bounding box center [816, 123] width 690 height 33
click at [571, 140] on input "63004234" at bounding box center [816, 123] width 690 height 33
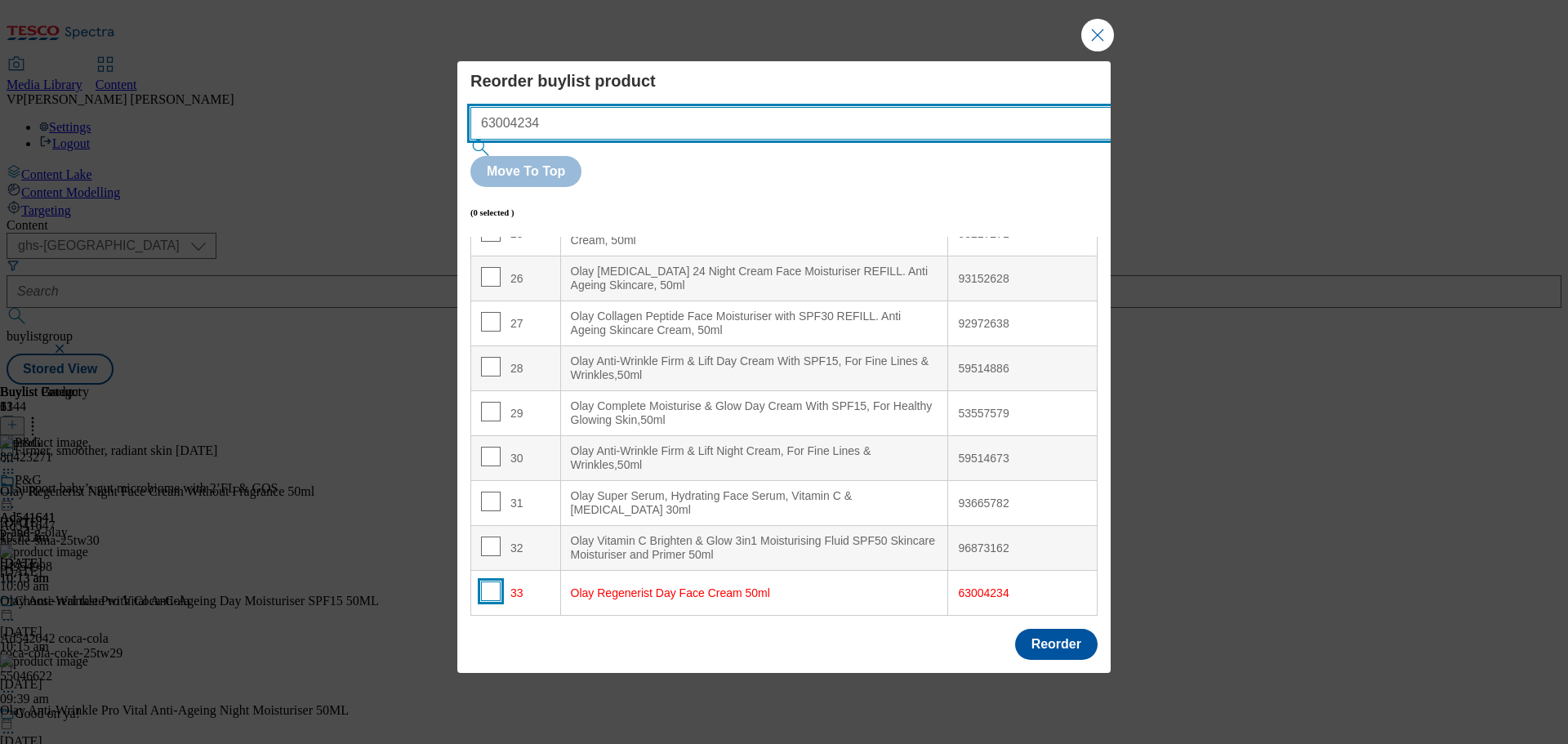
type input "63004234"
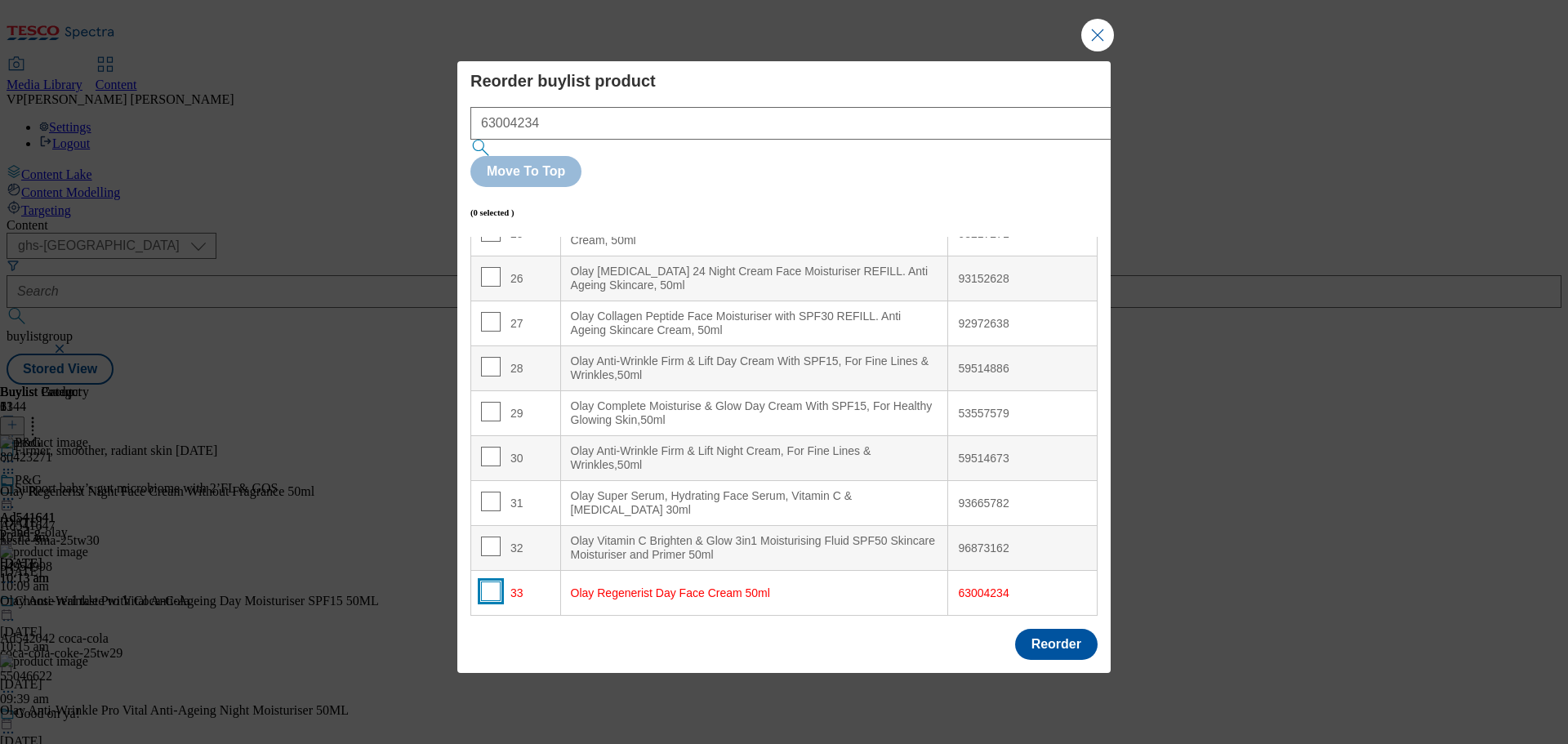
click at [489, 582] on input "Modal" at bounding box center [491, 592] width 20 height 20
click at [939, 571] on 50ml "Olay Regenerist Day Face Cream 50ml" at bounding box center [754, 594] width 388 height 44
drag, startPoint x: 880, startPoint y: 551, endPoint x: 686, endPoint y: 551, distance: 194.0
click at [808, 571] on 50ml "Olay Regenerist Day Face Cream 50ml" at bounding box center [754, 594] width 388 height 44
click at [615, 586] on div "Olay Regenerist Day Face Cream 50ml" at bounding box center [754, 594] width 367 height 15
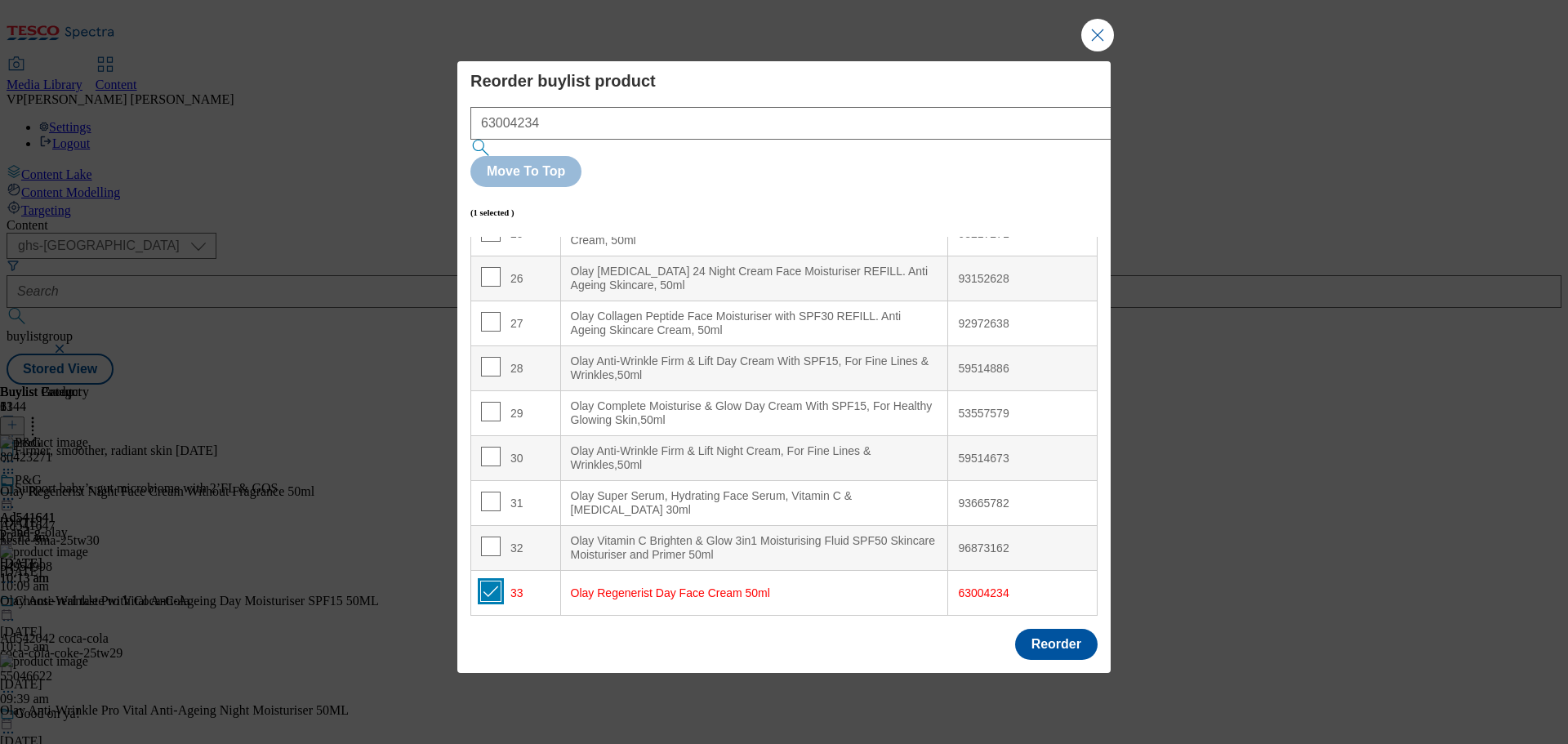
click at [489, 582] on input "Modal" at bounding box center [491, 592] width 20 height 20
checkbox input "true"
drag, startPoint x: 677, startPoint y: 555, endPoint x: 1044, endPoint y: 557, distance: 367.0
click at [1044, 571] on td "63004234" at bounding box center [1023, 594] width 149 height 44
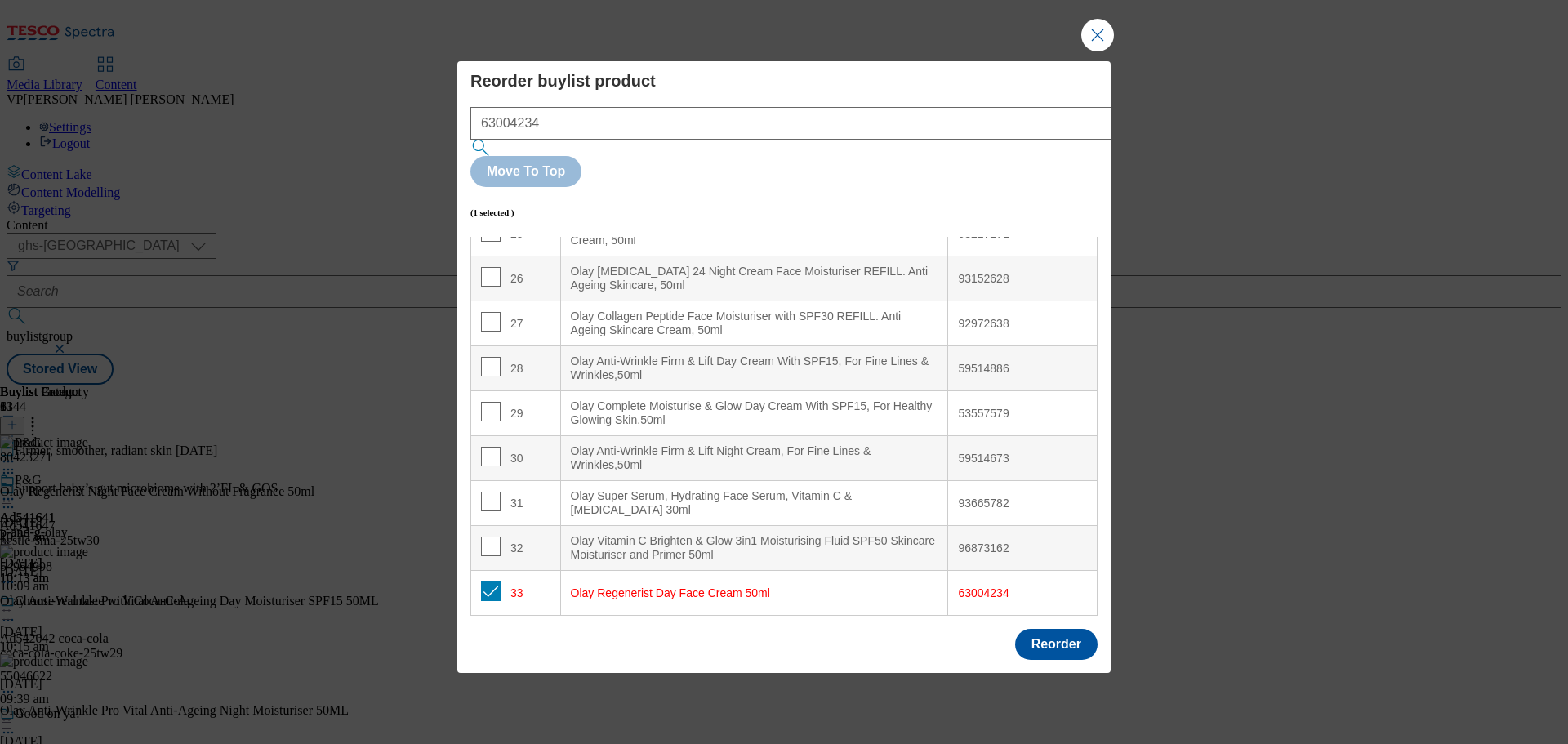
drag, startPoint x: 1043, startPoint y: 552, endPoint x: 1046, endPoint y: 543, distance: 9.5
click at [1046, 586] on div "63004234" at bounding box center [1022, 594] width 129 height 15
drag, startPoint x: 1041, startPoint y: 545, endPoint x: 484, endPoint y: 550, distance: 557.0
click at [484, 571] on tr "33 Olay Regenerist Day Face Cream 50ml 63004234" at bounding box center [784, 594] width 626 height 44
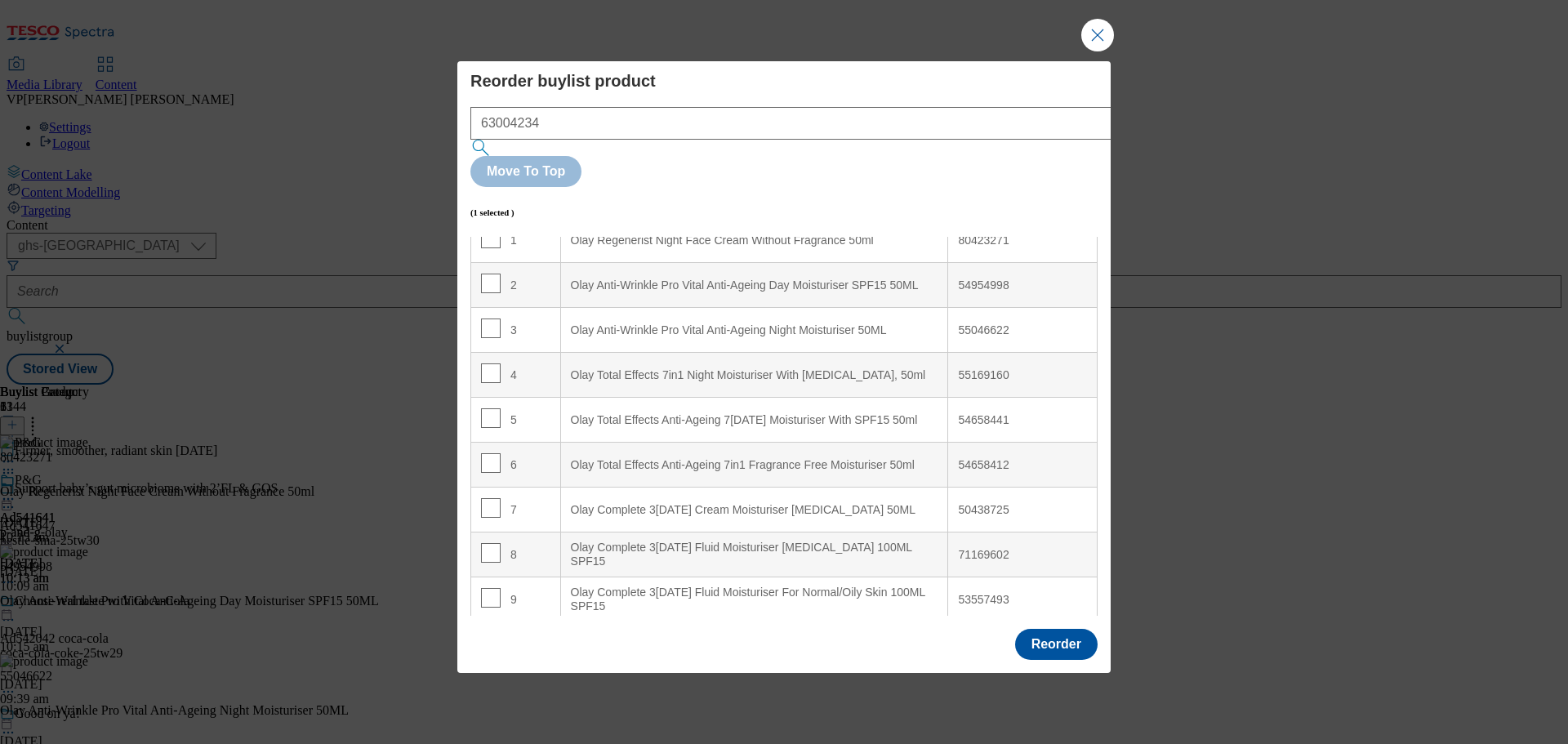
scroll to position [0, 0]
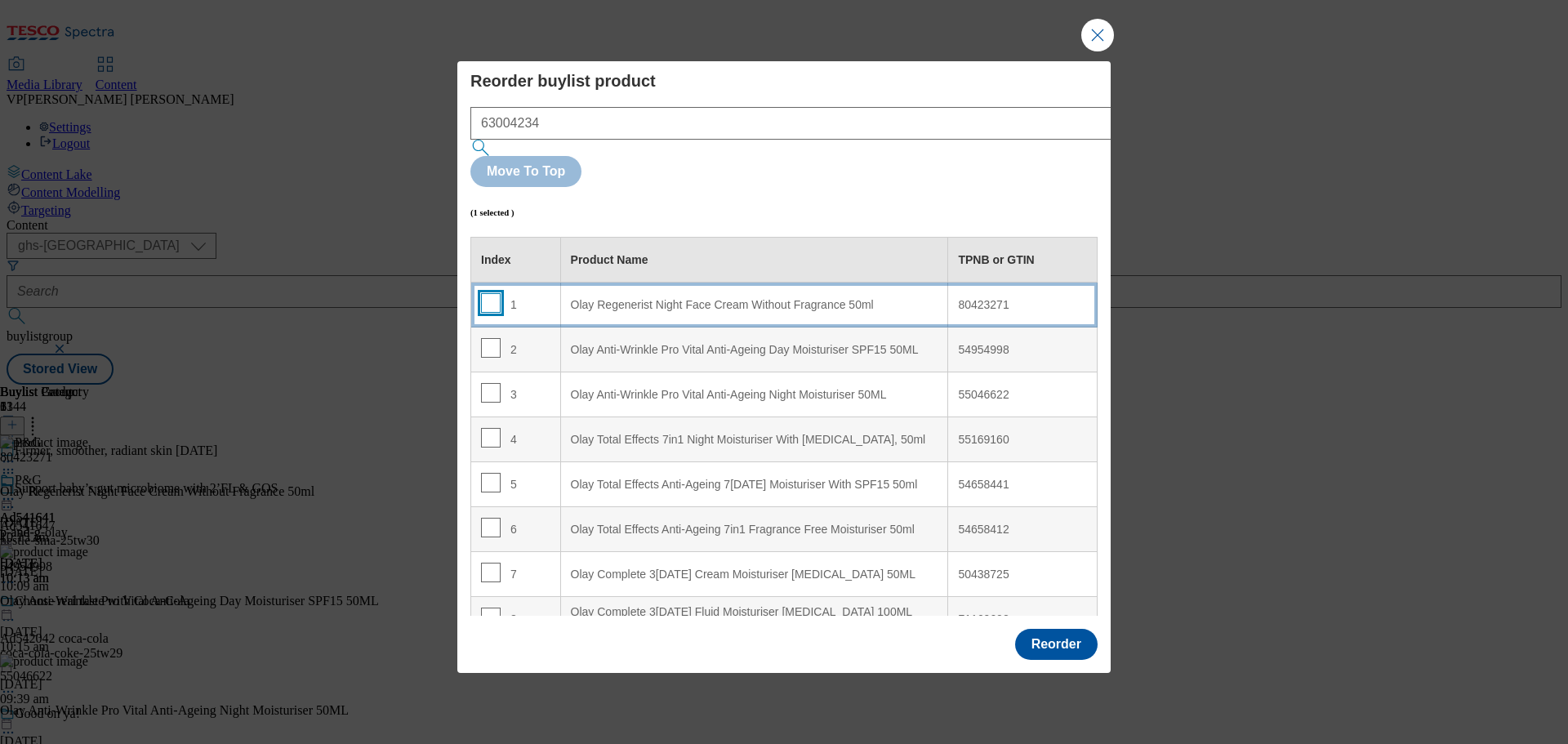
click at [495, 294] on input "Modal" at bounding box center [491, 303] width 20 height 20
checkbox input "true"
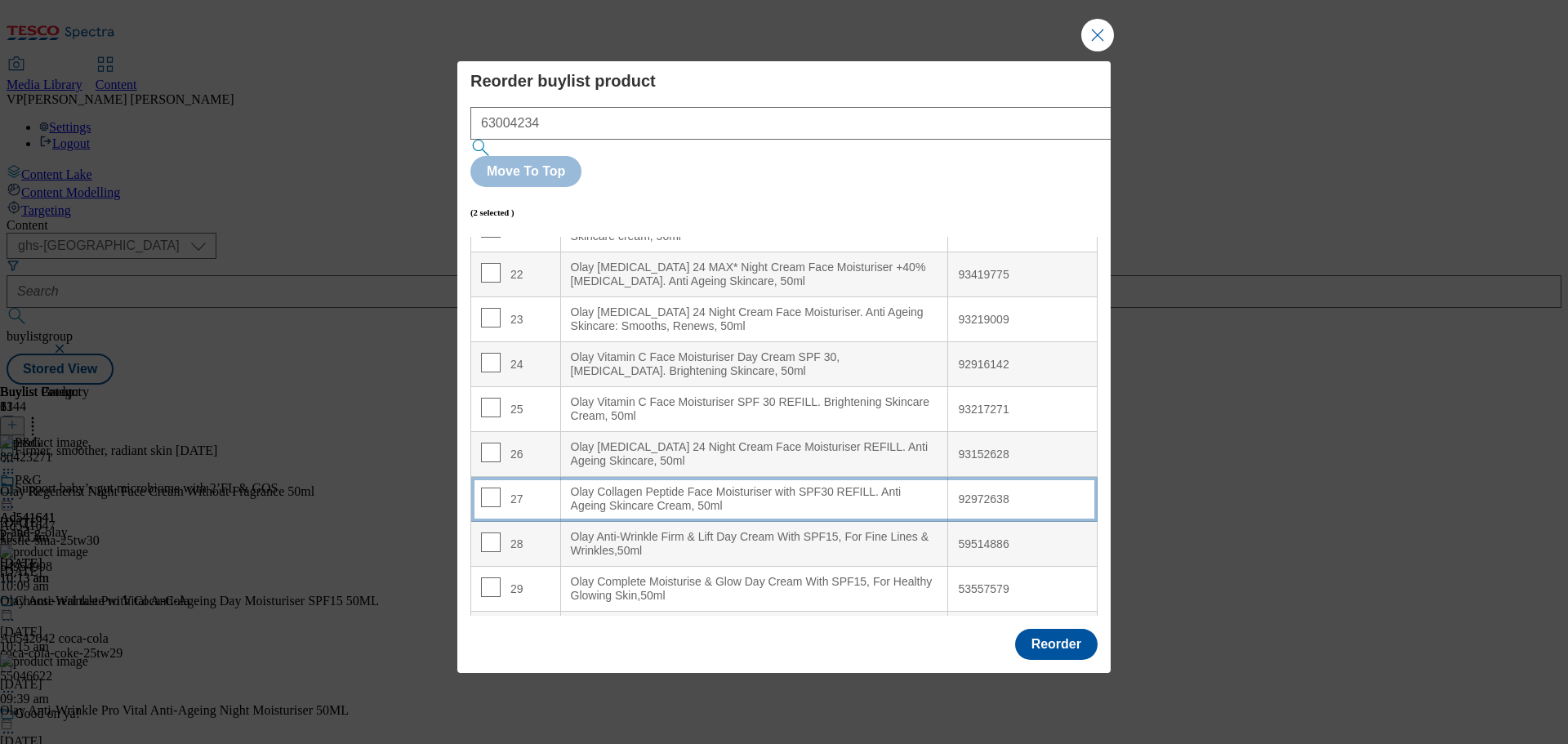
scroll to position [1150, 0]
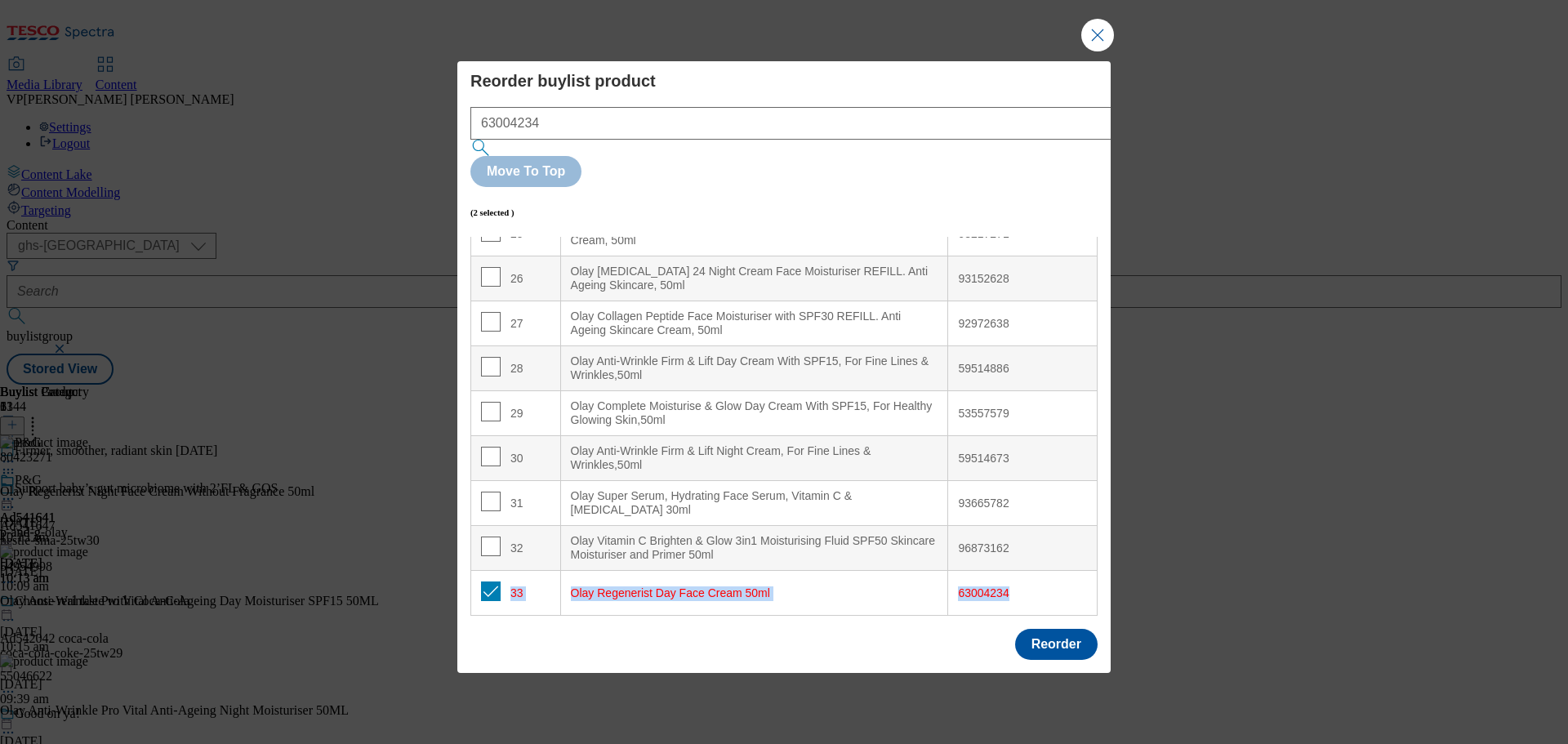
click at [716, 586] on div "Olay Regenerist Day Face Cream 50ml" at bounding box center [754, 594] width 367 height 15
click at [1015, 629] on div "Reorder" at bounding box center [1056, 644] width 83 height 31
click at [985, 586] on div "63004234" at bounding box center [1022, 594] width 129 height 15
drag, startPoint x: 981, startPoint y: 548, endPoint x: 810, endPoint y: 533, distance: 171.7
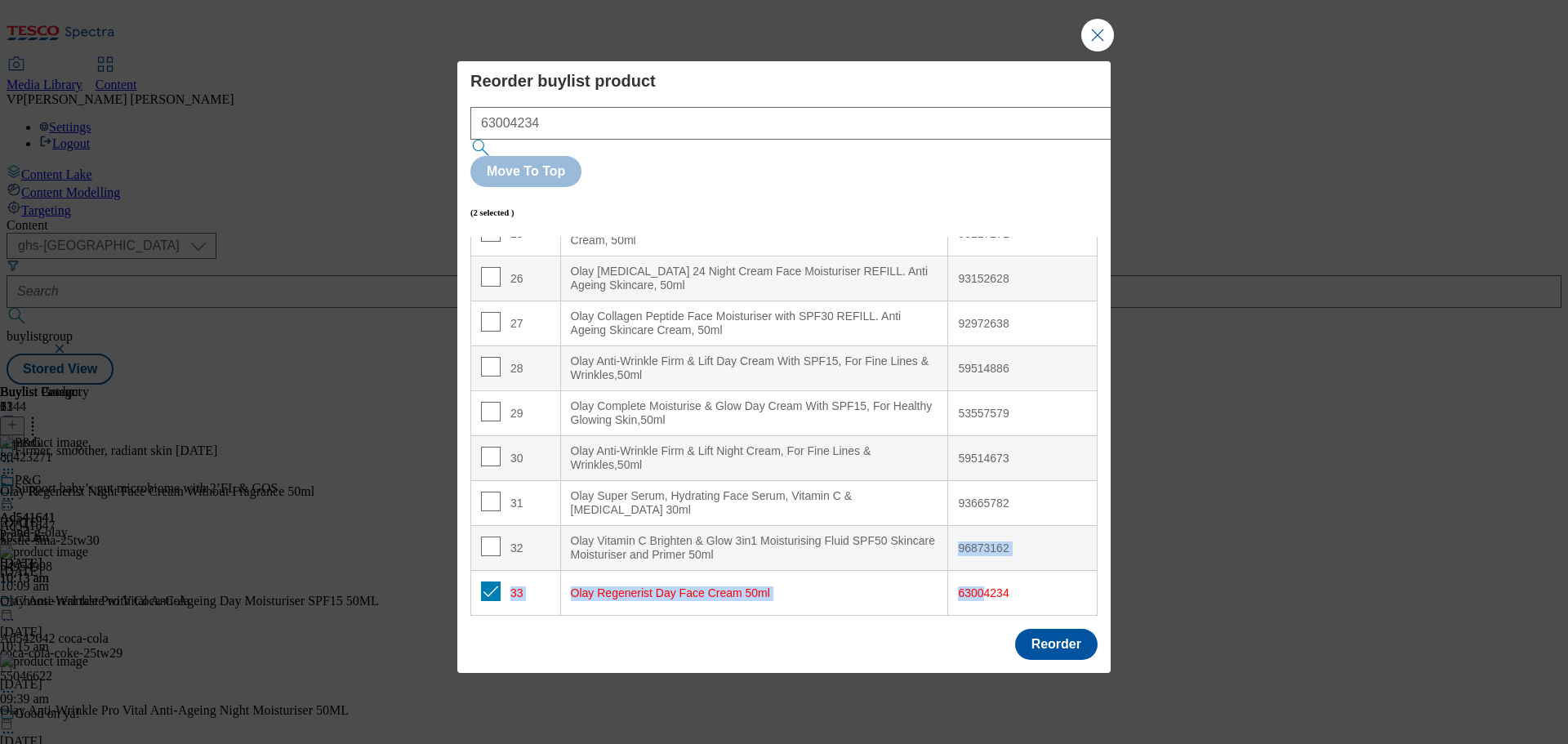
click at [798, 586] on div "Olay Regenerist Day Face Cream 50ml" at bounding box center [754, 594] width 367 height 15
click at [828, 586] on div "Olay Regenerist Day Face Cream 50ml" at bounding box center [754, 594] width 367 height 15
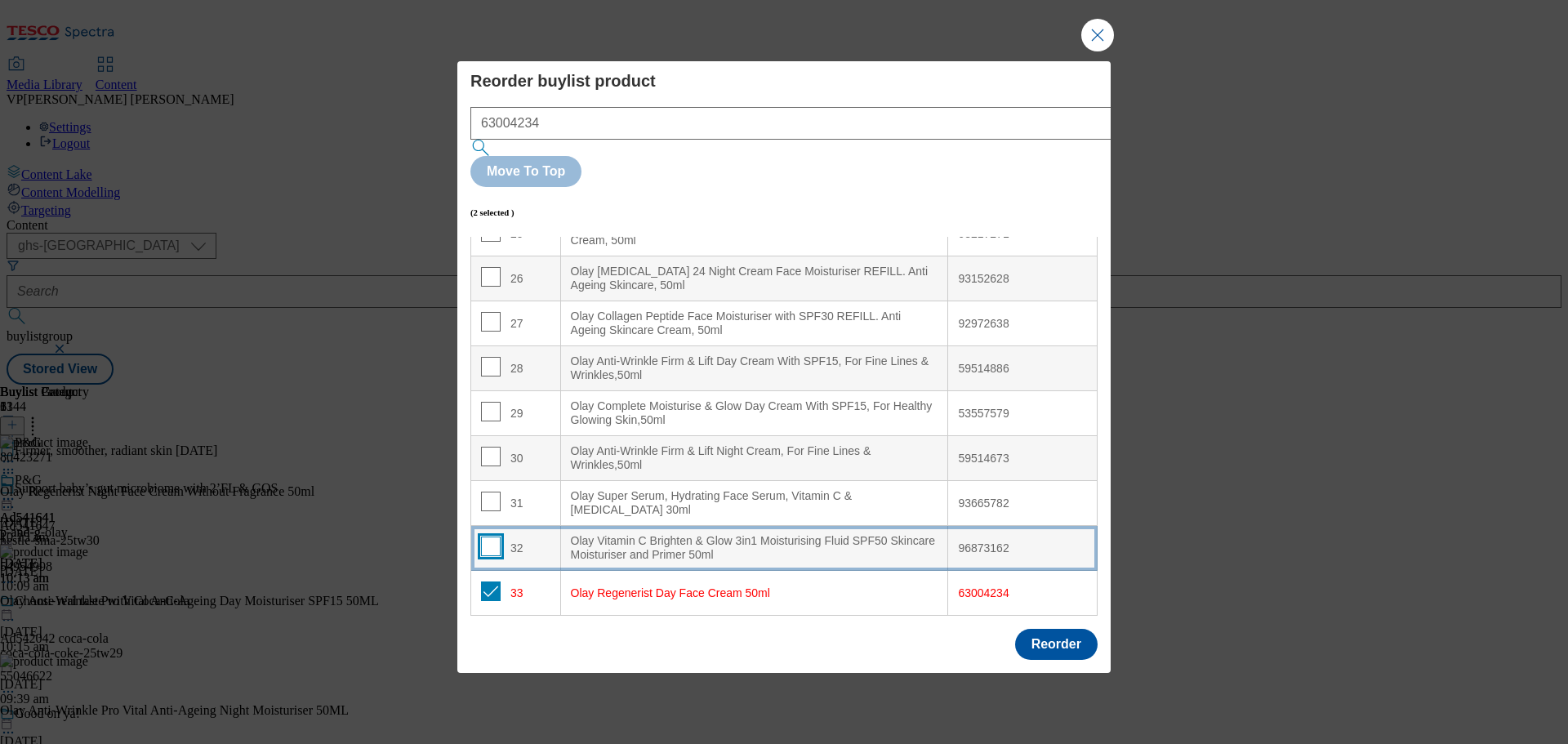
click at [494, 537] on input "Modal" at bounding box center [491, 546] width 20 height 20
checkbox input "true"
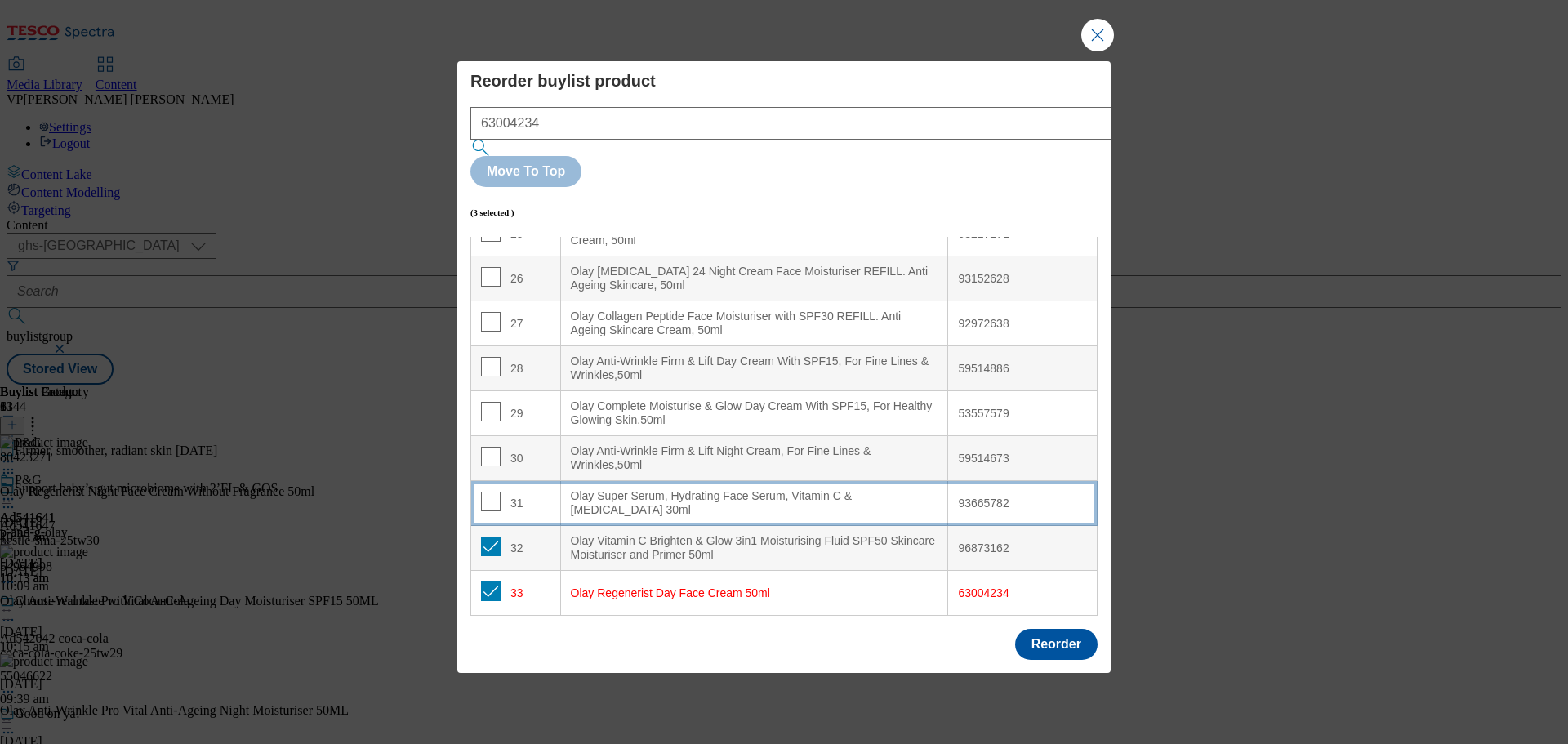
click at [500, 492] on div "31" at bounding box center [516, 504] width 69 height 24
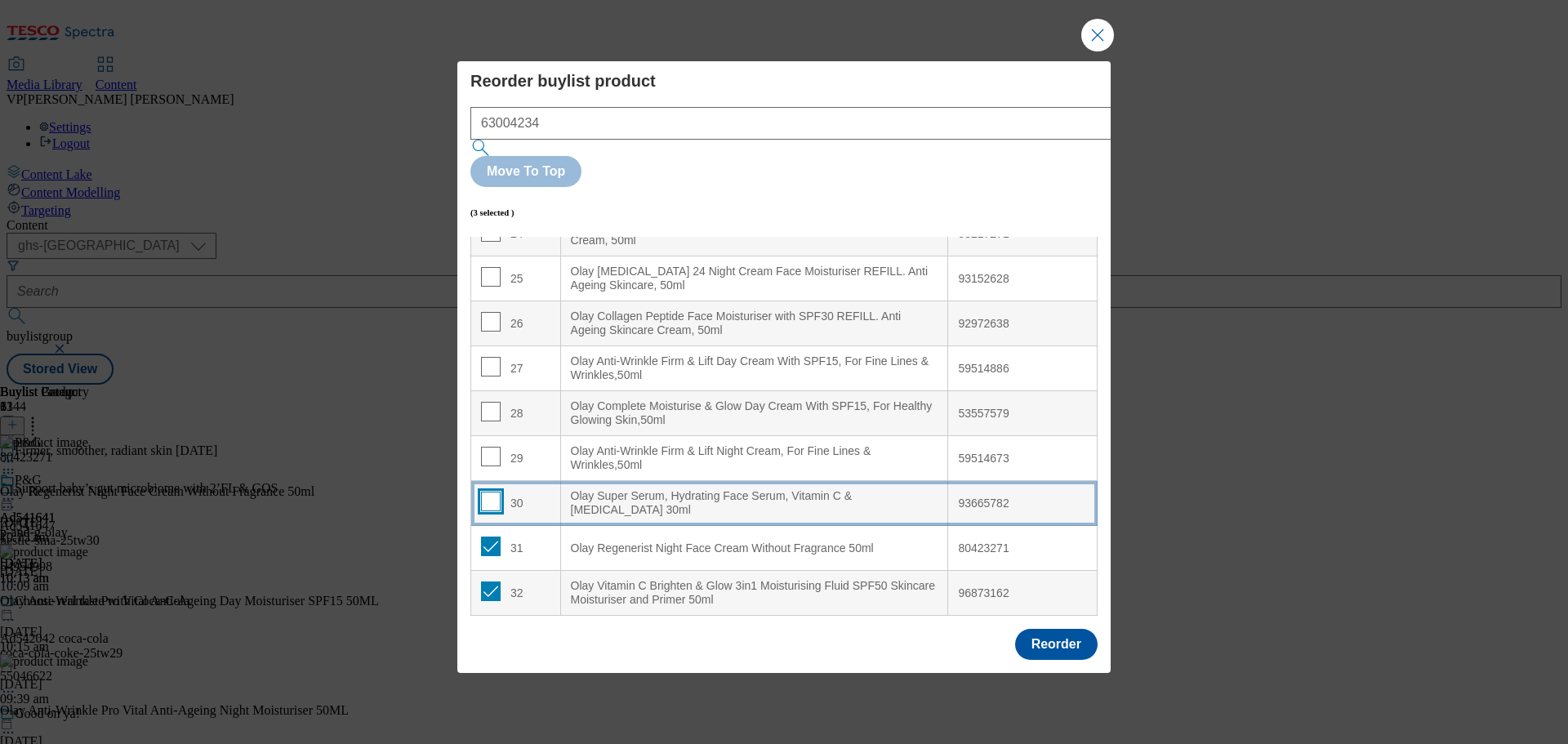
click at [496, 492] on input "Modal" at bounding box center [491, 502] width 20 height 20
checkbox input "true"
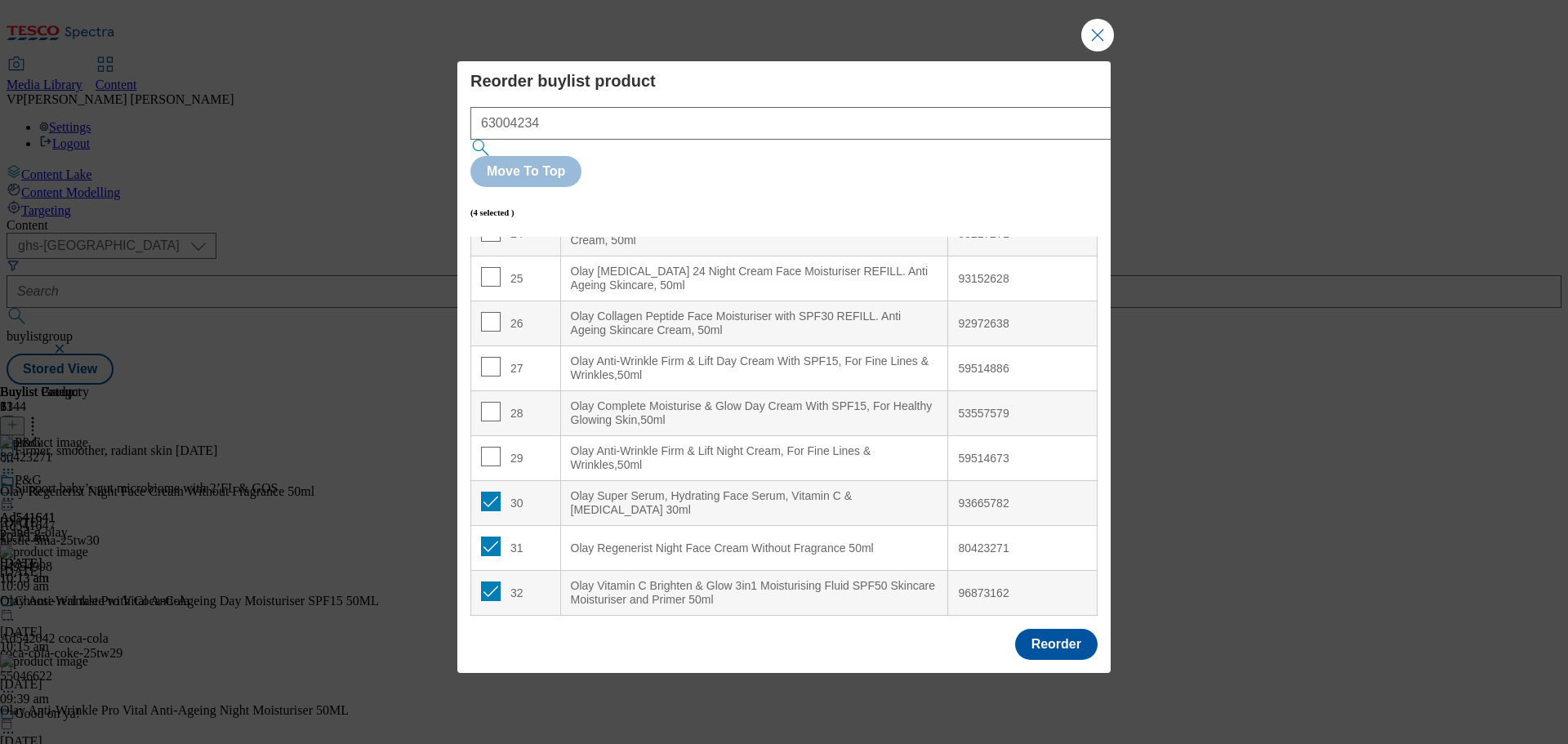
click at [698, 526] on 50ml "Olay Regenerist Night Face Cream Without Fragrance 50ml" at bounding box center [754, 548] width 388 height 44
click at [659, 579] on div "Olay Vitamin C Brighten & Glow 3in1 Moisturising Fluid SPF50 Skincare Moisturis…" at bounding box center [754, 594] width 367 height 28
click at [540, 582] on div "32" at bounding box center [516, 594] width 69 height 24
drag, startPoint x: 539, startPoint y: 547, endPoint x: 602, endPoint y: 546, distance: 63.0
click at [602, 571] on tr "32 Olay Vitamin C Brighten & Glow 3in1 Moisturising Fluid SPF50 Skincare Moistu…" at bounding box center [784, 594] width 626 height 44
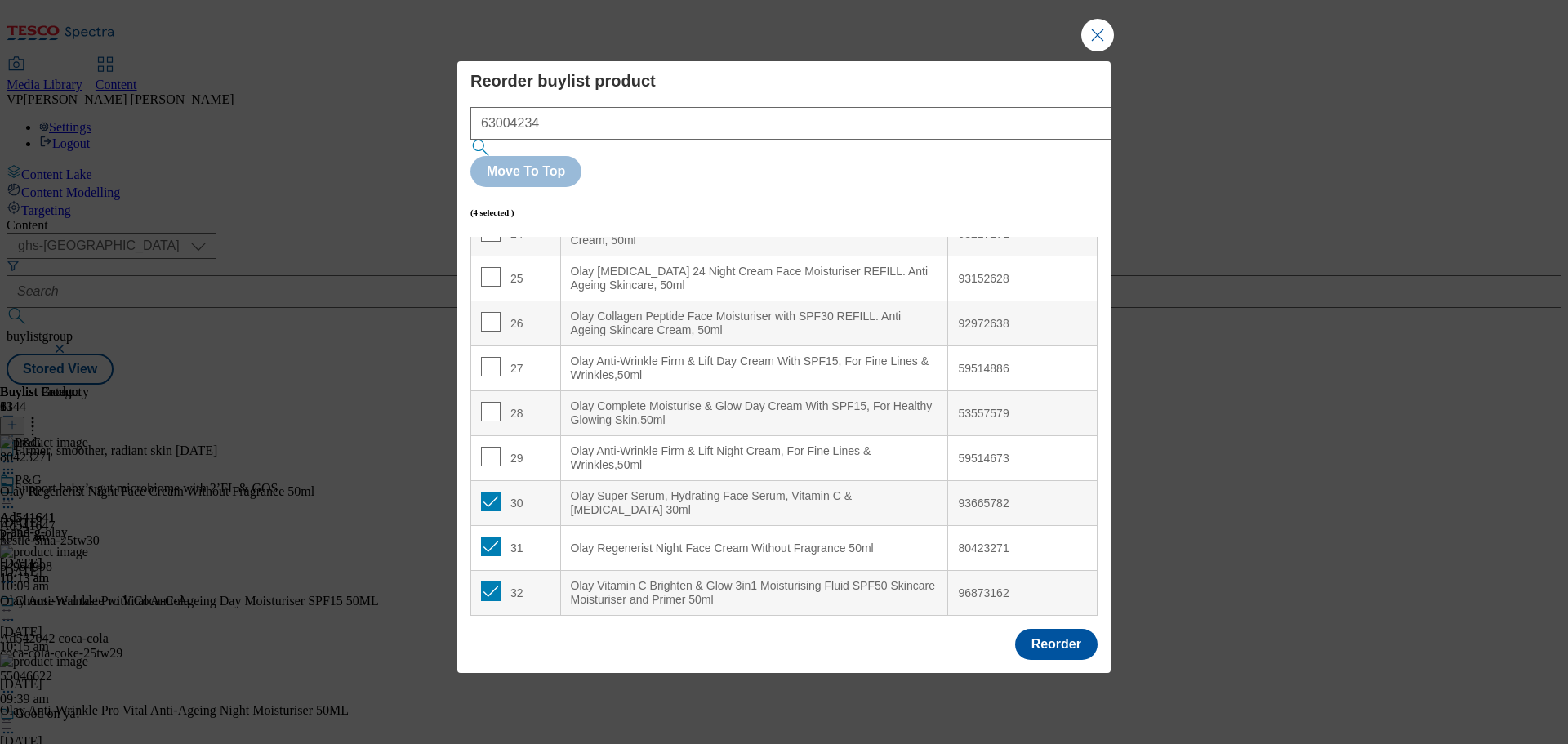
click at [776, 571] on 50ml "Olay Vitamin C Brighten & Glow 3in1 Moisturising Fluid SPF50 Skincare Moisturis…" at bounding box center [754, 594] width 388 height 44
drag, startPoint x: 800, startPoint y: 546, endPoint x: 785, endPoint y: 549, distance: 15.3
click at [785, 579] on div "Olay Vitamin C Brighten & Glow 3in1 Moisturising Fluid SPF50 Skincare Moisturis…" at bounding box center [754, 594] width 367 height 28
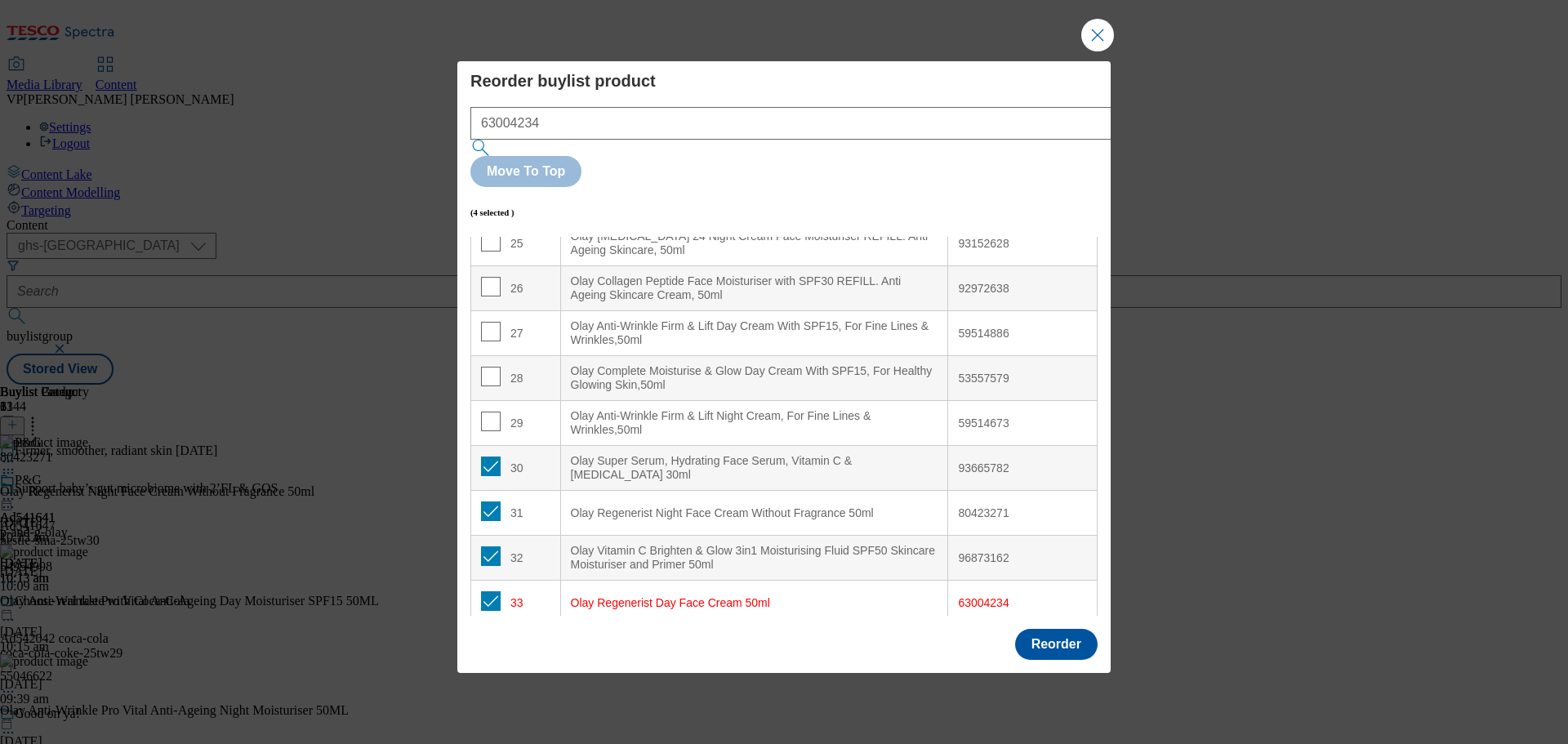
scroll to position [1150, 0]
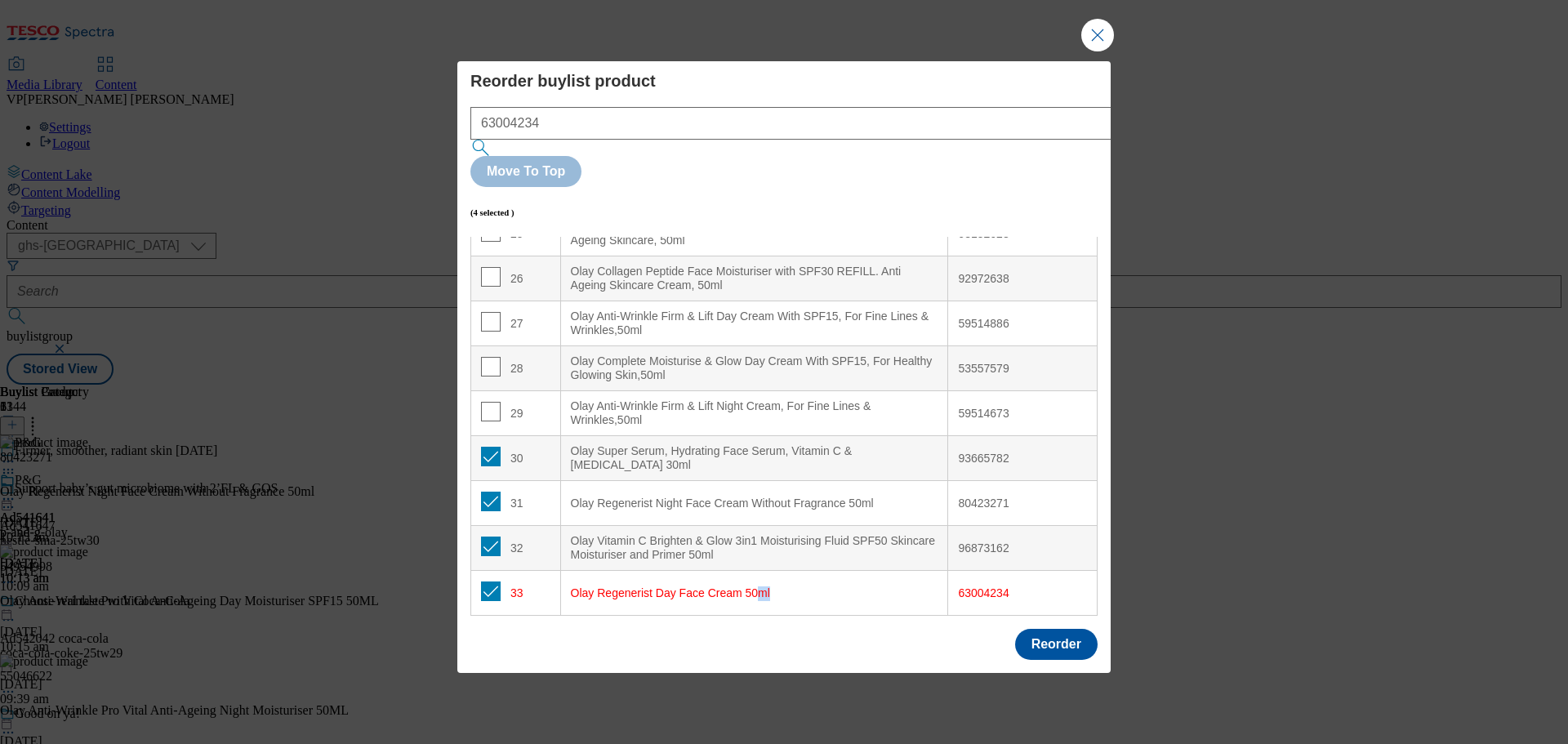
drag, startPoint x: 816, startPoint y: 555, endPoint x: 758, endPoint y: 547, distance: 58.5
click at [758, 571] on 50ml "Olay Regenerist Day Face Cream 50ml" at bounding box center [754, 594] width 388 height 44
click at [719, 586] on div "Olay Regenerist Day Face Cream 50ml" at bounding box center [754, 594] width 367 height 15
click at [1098, 52] on button "Close Modal" at bounding box center [1097, 35] width 33 height 33
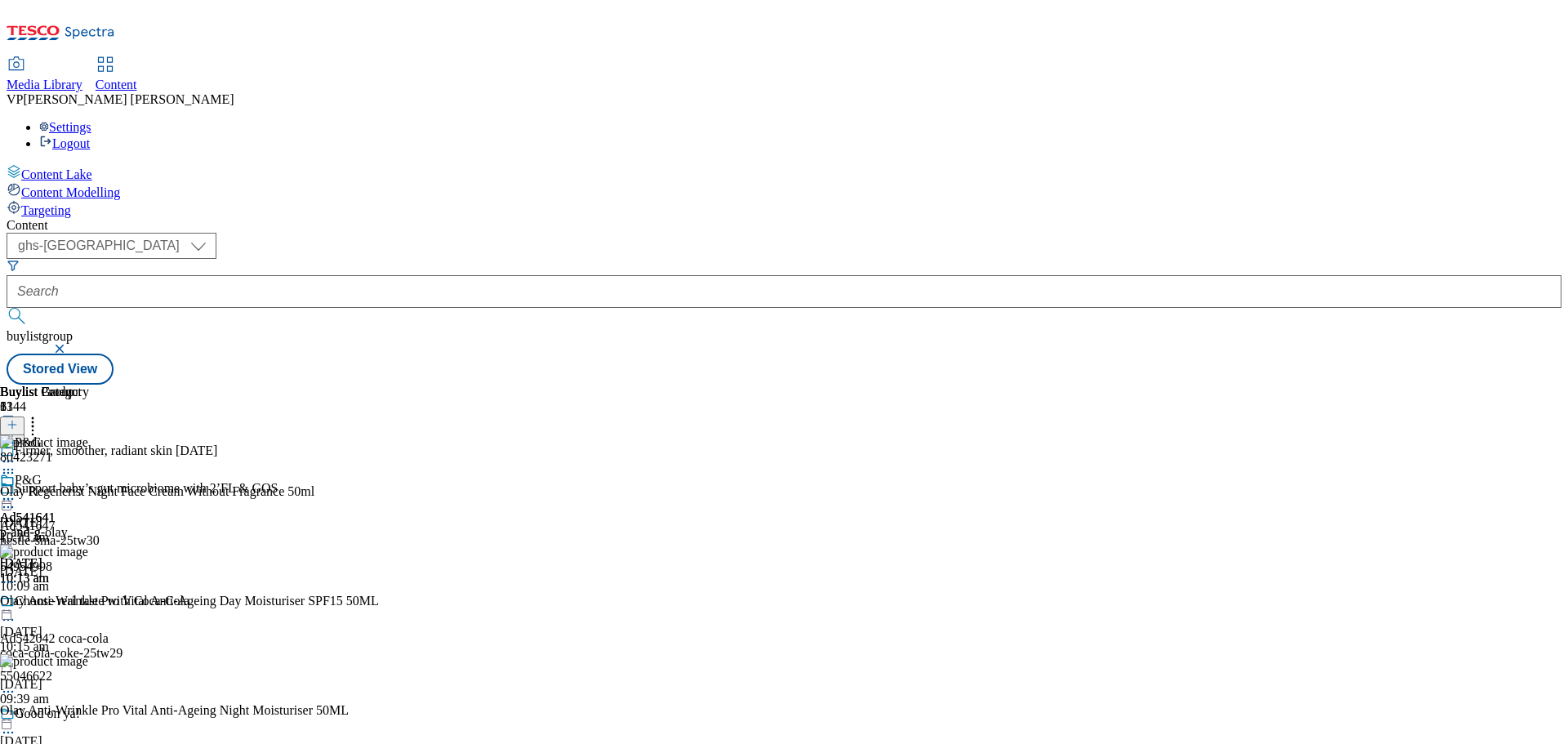
click at [41, 414] on icon at bounding box center [33, 422] width 16 height 16
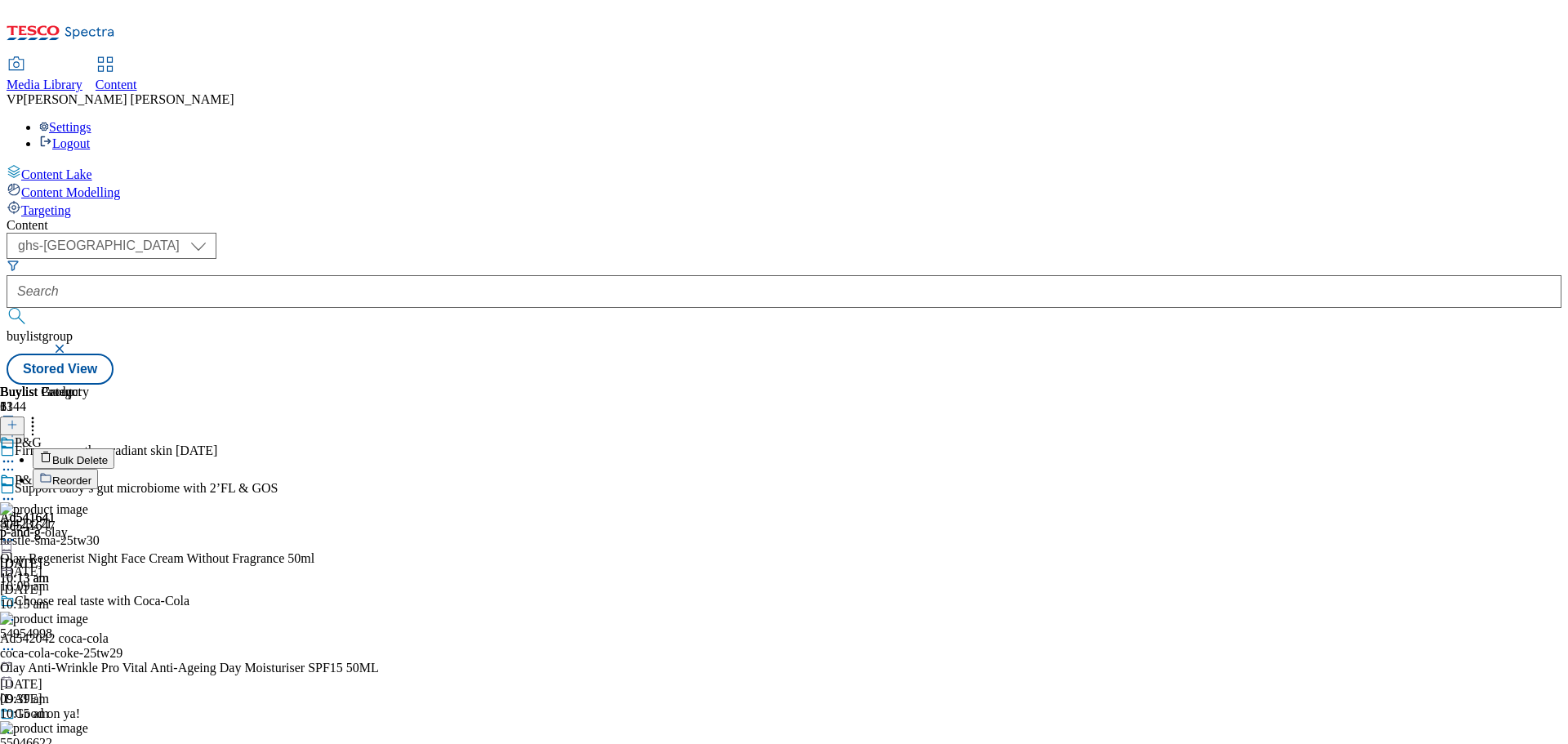
click at [92, 474] on span "Reorder" at bounding box center [72, 481] width 39 height 12
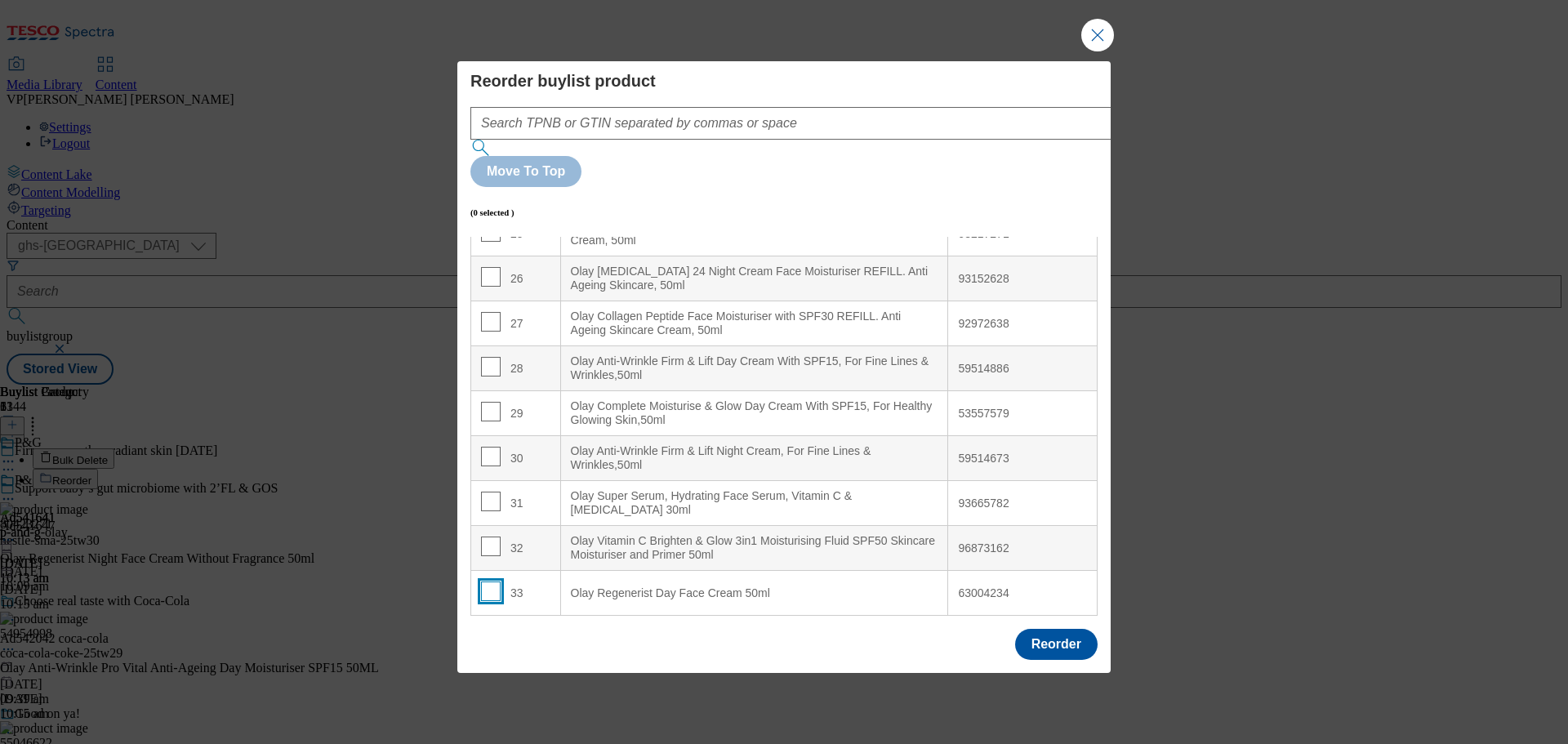
click at [493, 582] on input "Modal" at bounding box center [491, 592] width 20 height 20
checkbox input "true"
click at [610, 586] on div "Olay Regenerist Day Face Cream 50ml" at bounding box center [754, 594] width 367 height 15
click at [1106, 52] on button "Close Modal" at bounding box center [1097, 35] width 33 height 33
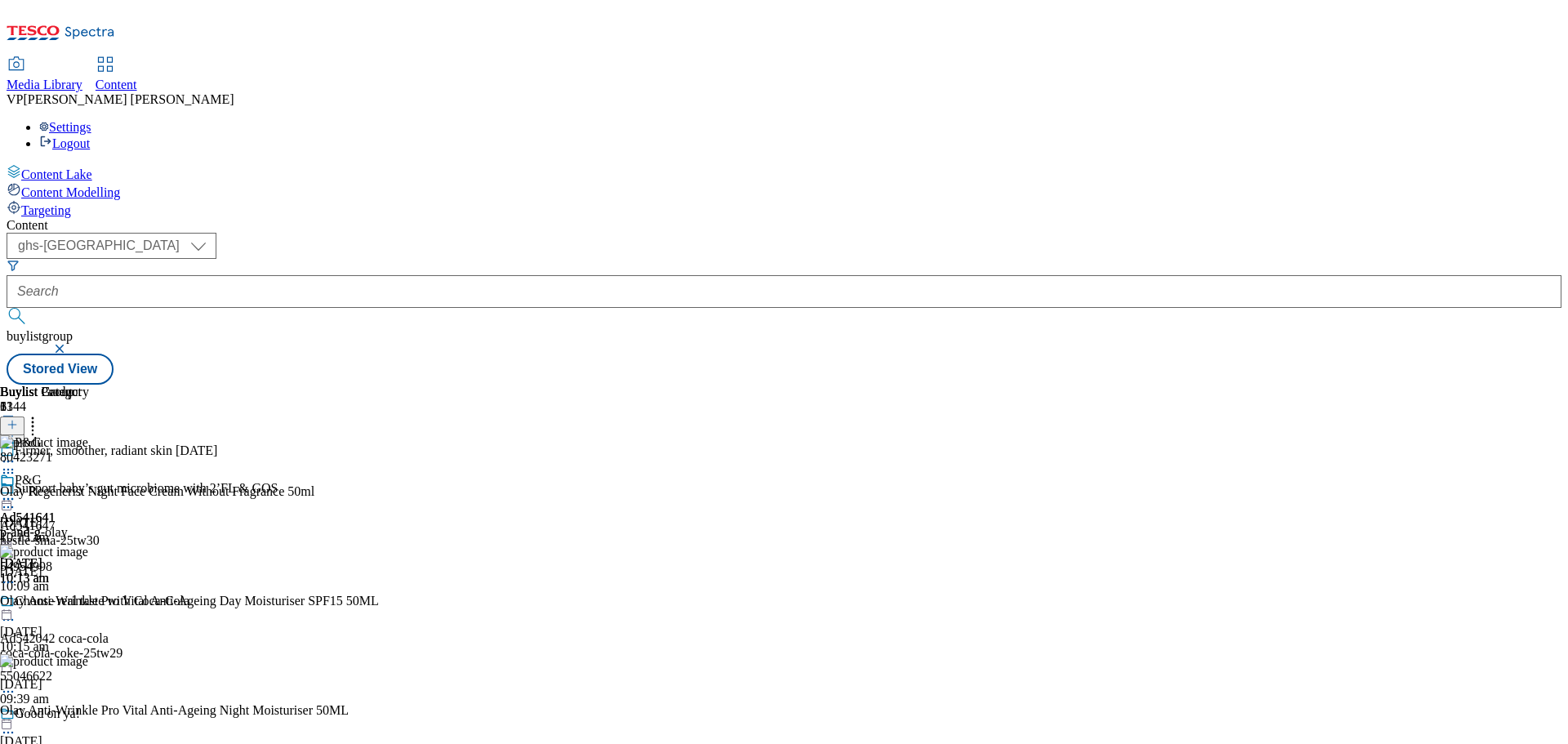
click at [16, 491] on icon at bounding box center [8, 499] width 16 height 16
click at [89, 602] on span "Preview" at bounding box center [69, 609] width 38 height 12
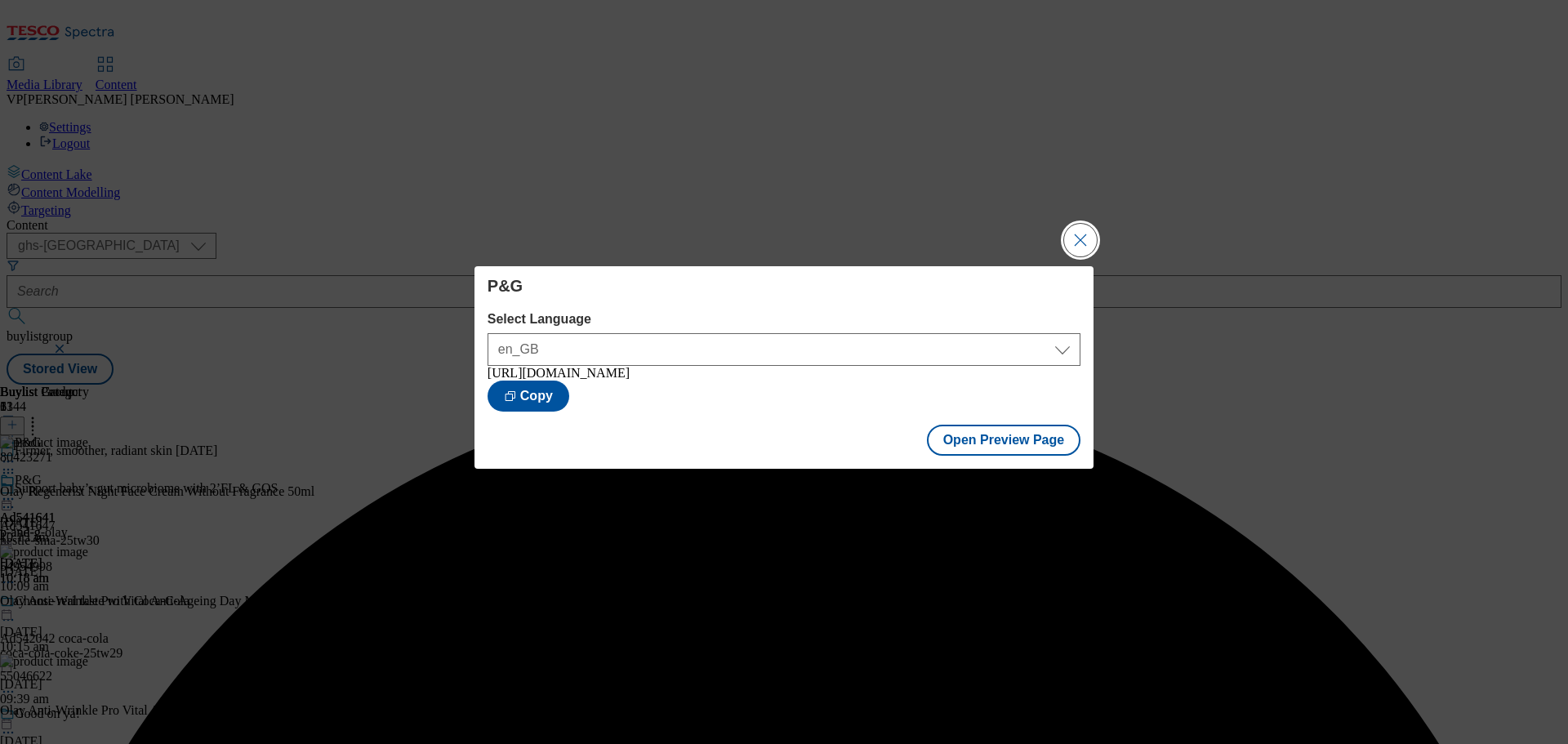
click at [1073, 239] on button "Close Modal" at bounding box center [1080, 240] width 33 height 33
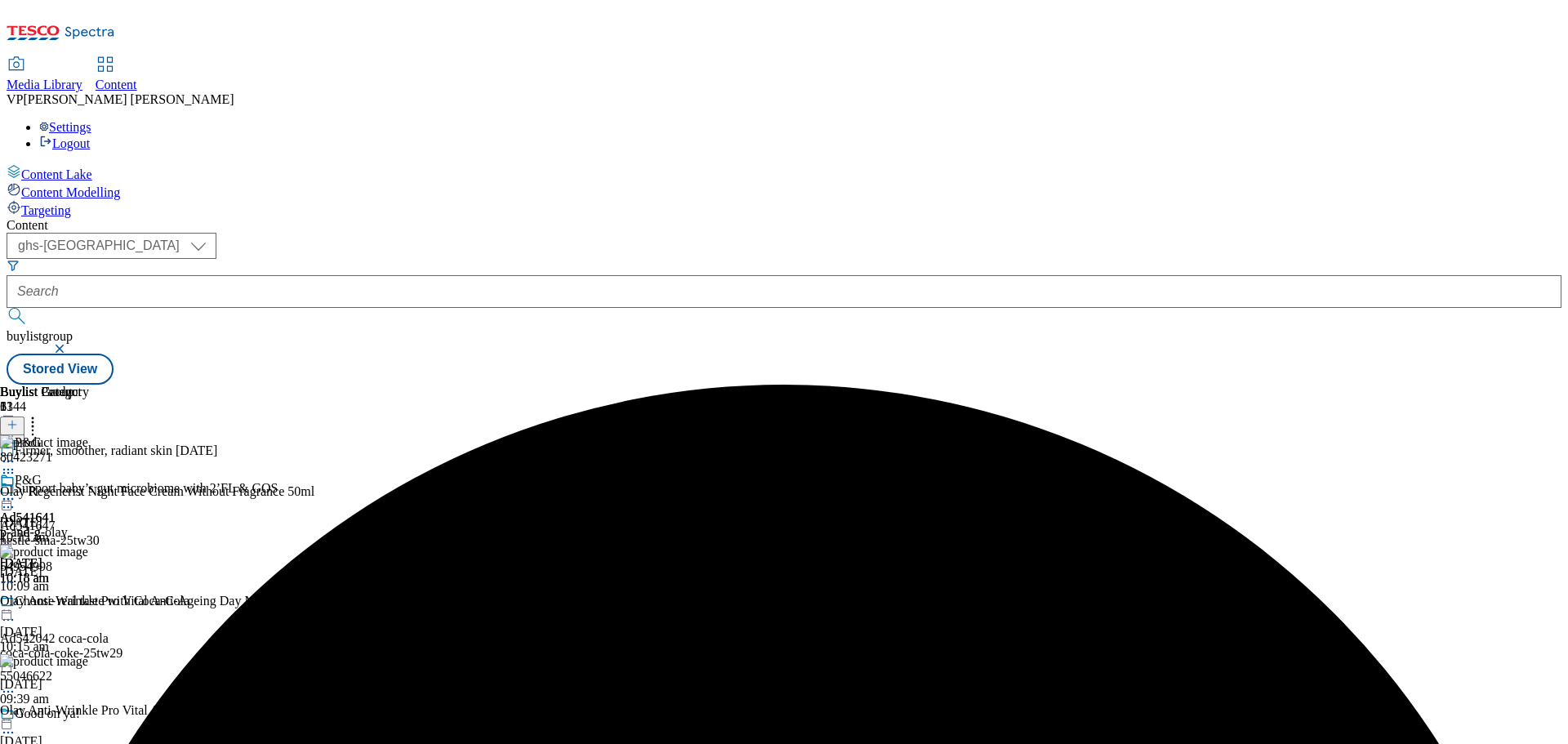
click at [41, 414] on icon at bounding box center [33, 422] width 16 height 16
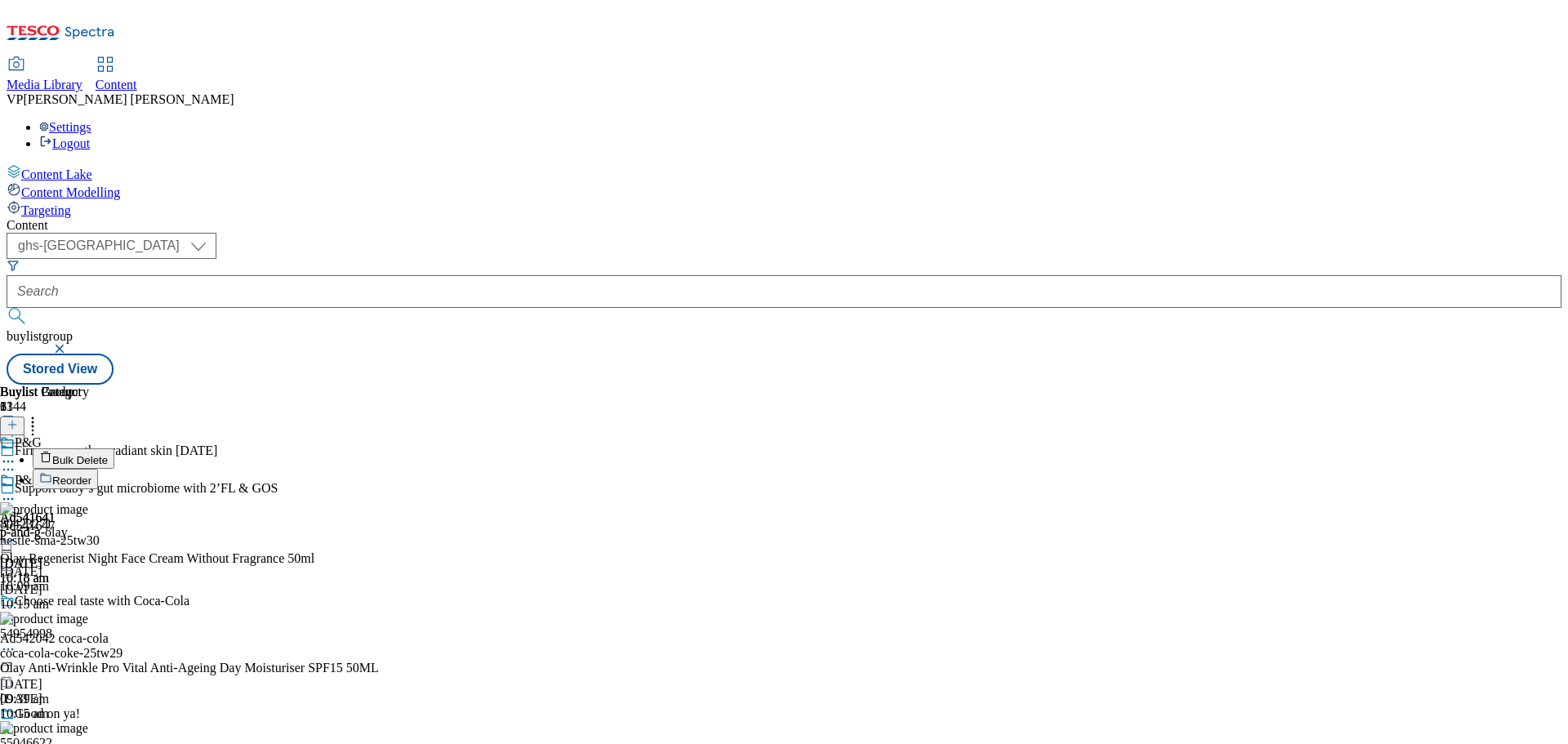
click at [92, 474] on span "Reorder" at bounding box center [72, 481] width 39 height 12
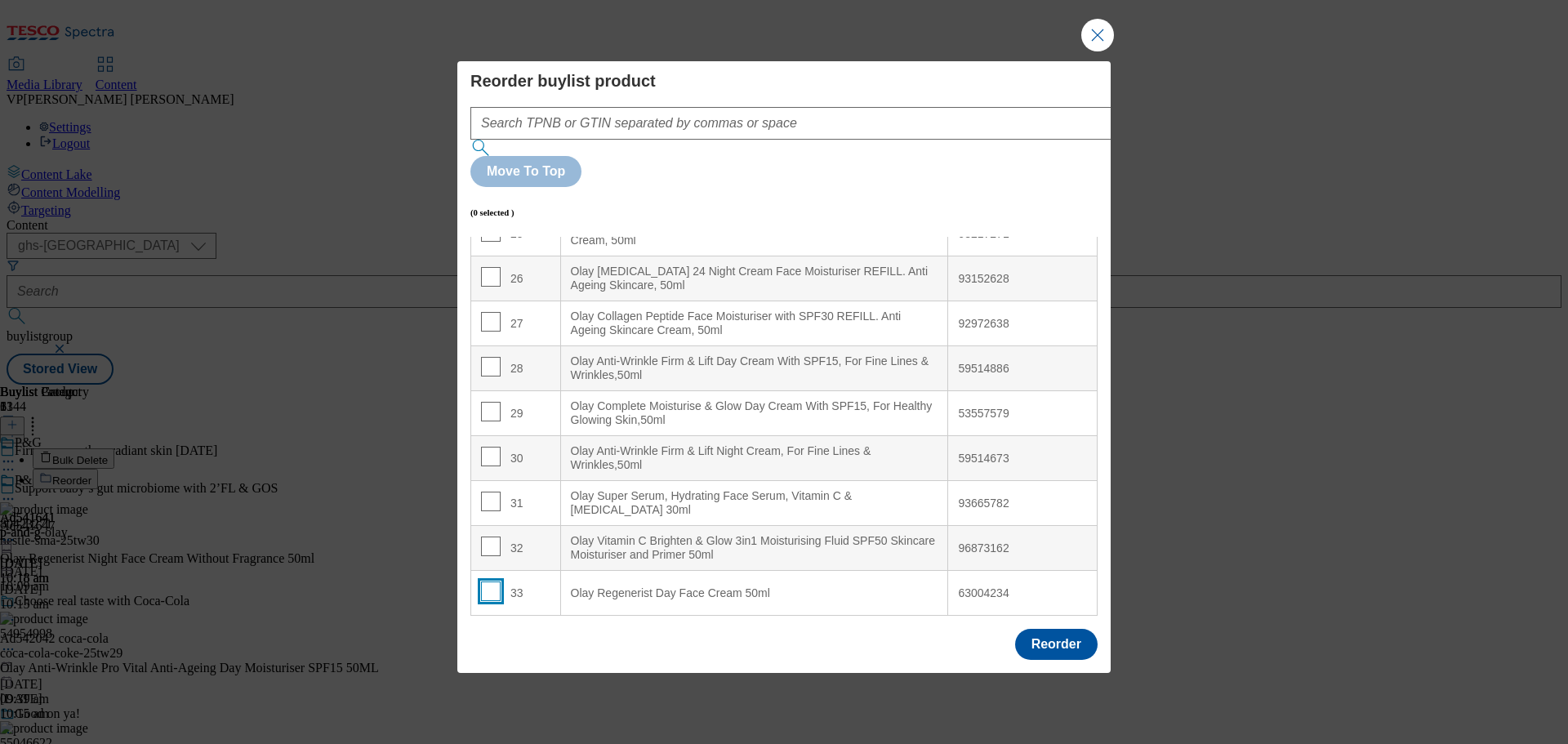
click at [487, 582] on input "Modal" at bounding box center [491, 592] width 20 height 20
checkbox input "true"
click at [631, 586] on div "Olay Regenerist Day Face Cream 50ml" at bounding box center [754, 594] width 367 height 15
drag, startPoint x: 632, startPoint y: 551, endPoint x: 726, endPoint y: 543, distance: 94.3
click at [726, 586] on div "Olay Regenerist Day Face Cream 50ml" at bounding box center [754, 594] width 367 height 15
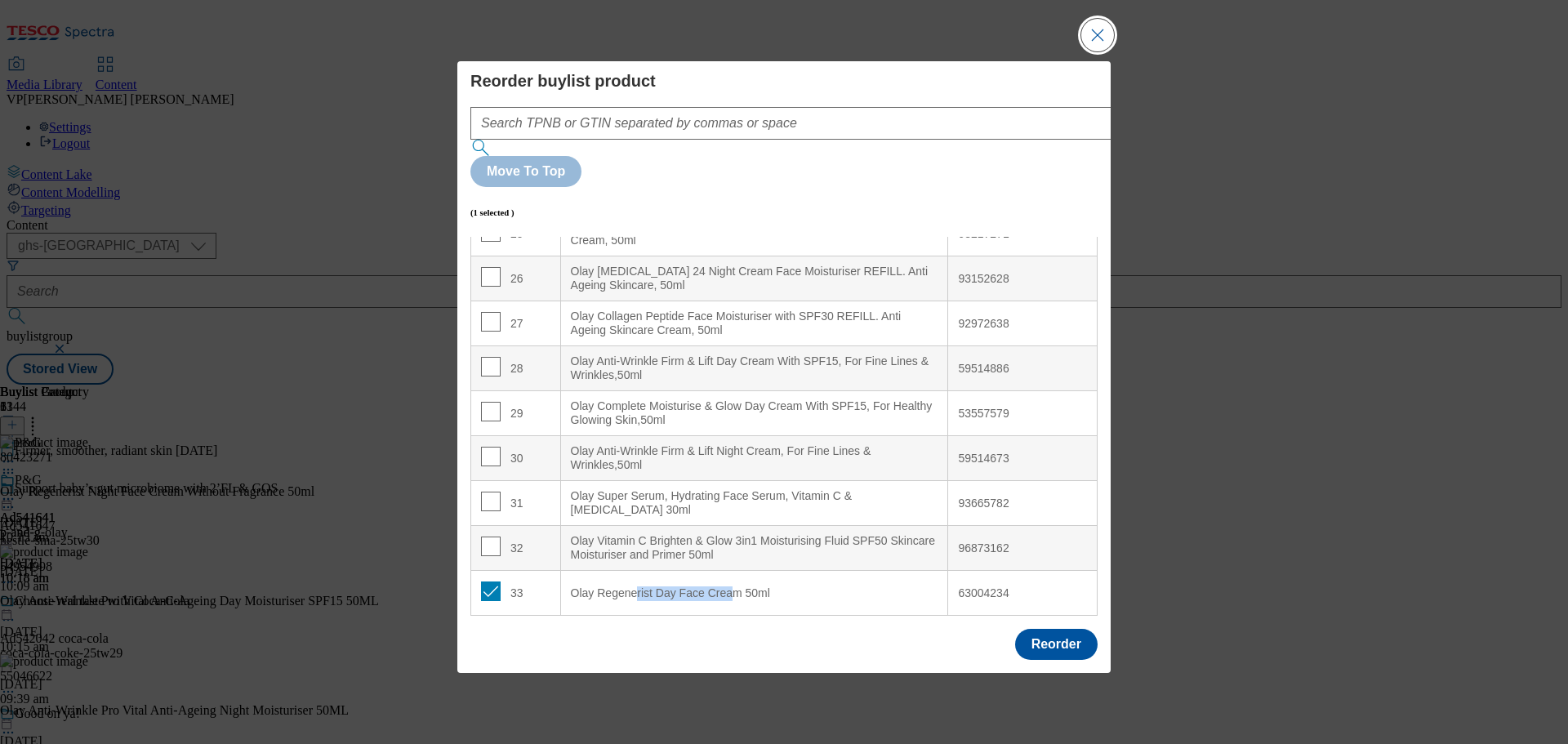
click at [1106, 52] on button "Close Modal" at bounding box center [1097, 35] width 33 height 33
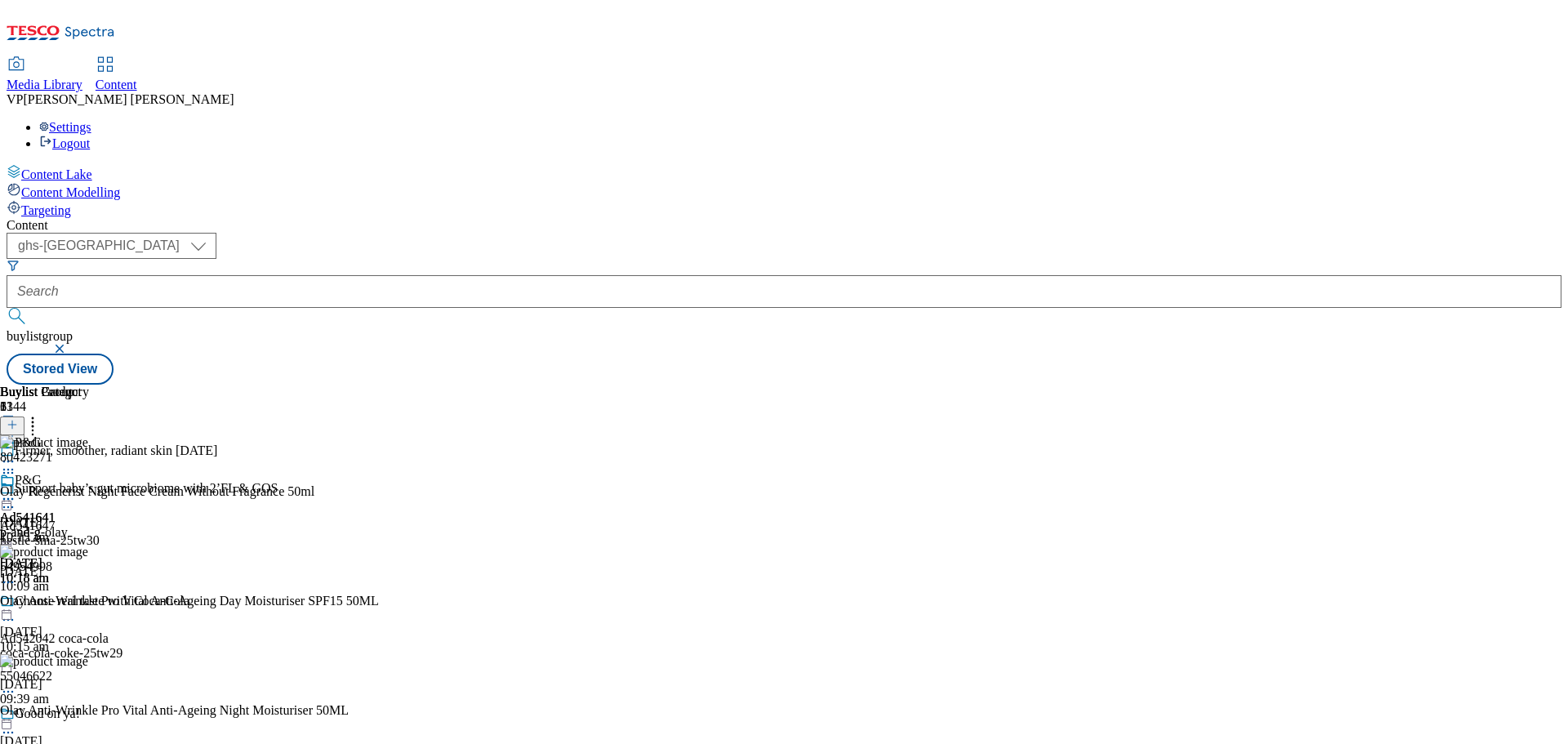
click at [41, 414] on icon at bounding box center [33, 422] width 16 height 16
click at [12, 421] on line at bounding box center [12, 425] width 0 height 8
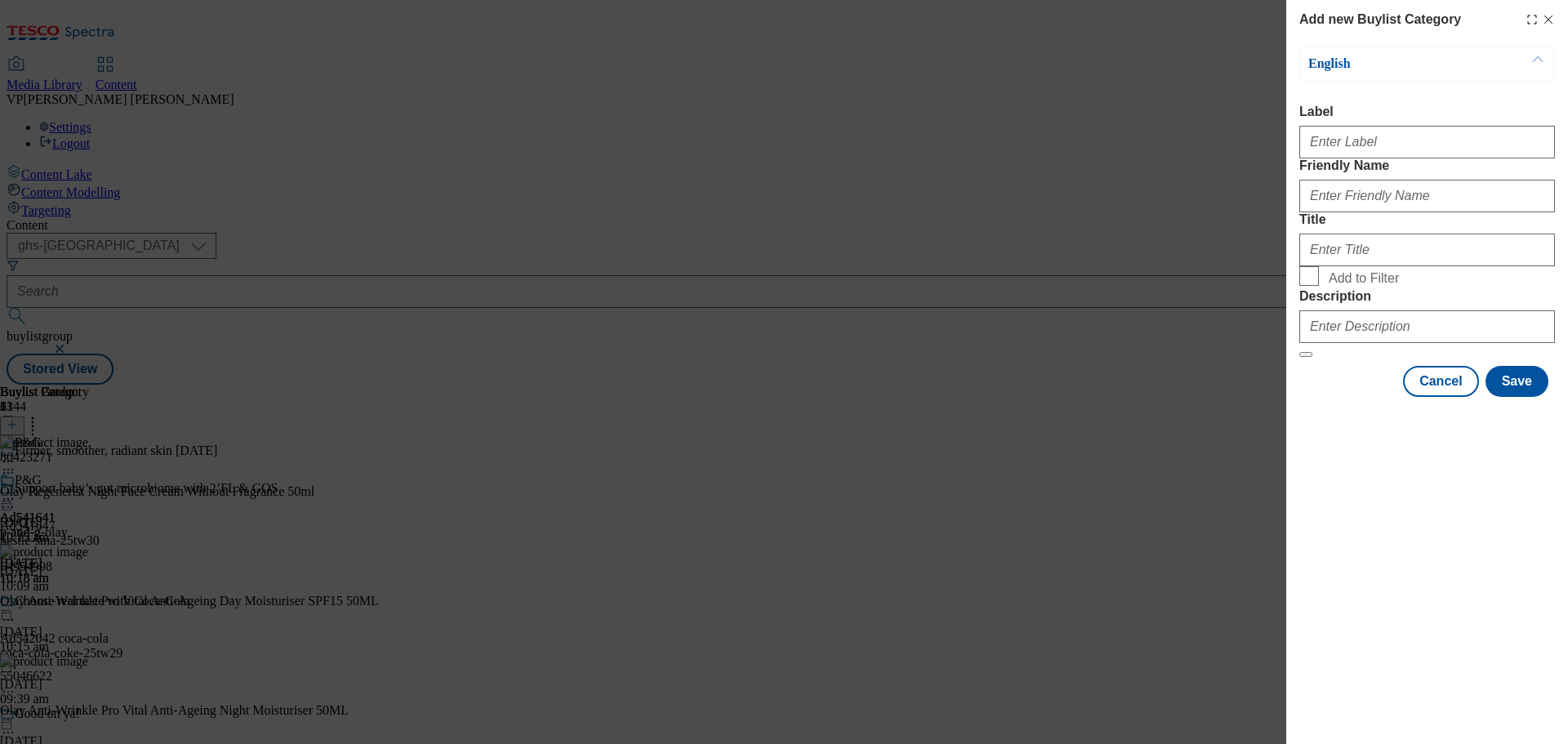
click at [937, 452] on div "Add new Buylist Category English Label Friendly Name Title Add to Filter Descri…" at bounding box center [784, 372] width 1568 height 744
click at [1016, 484] on div "Add new Buylist Category English Label Friendly Name Title Add to Filter Descri…" at bounding box center [784, 372] width 1568 height 744
click at [1551, 16] on line "Modal" at bounding box center [1548, 20] width 7 height 7
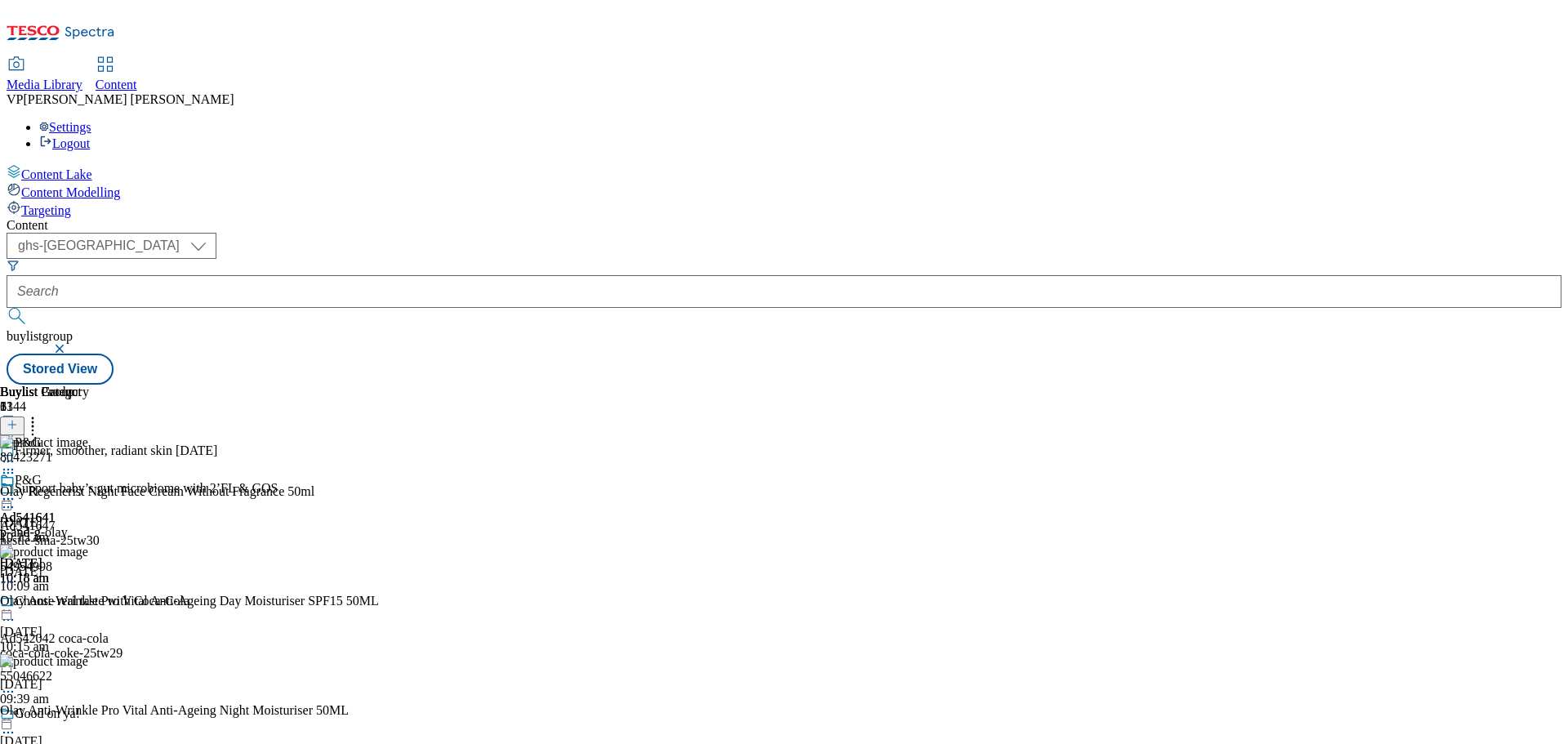
click at [16, 491] on icon at bounding box center [8, 499] width 16 height 16
click at [86, 659] on span "Publish" at bounding box center [68, 666] width 36 height 12
